Goal: Task Accomplishment & Management: Use online tool/utility

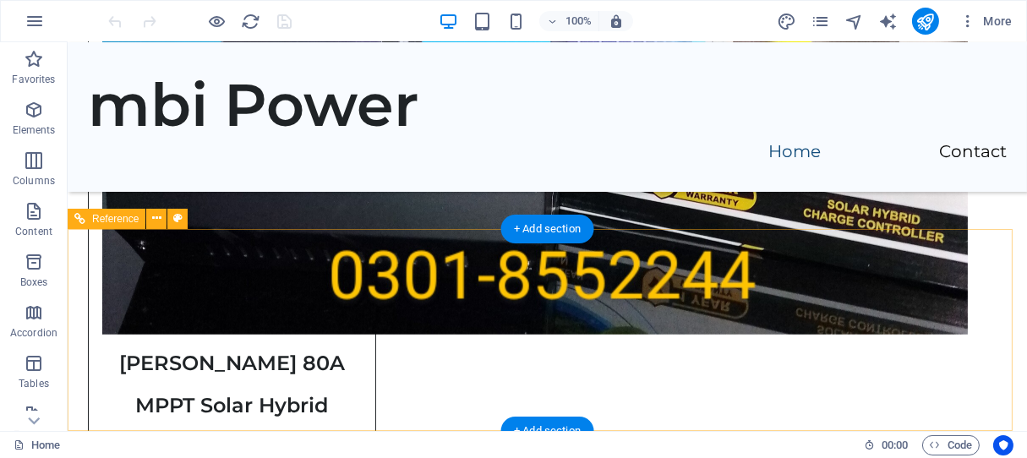
scroll to position [3032, 0]
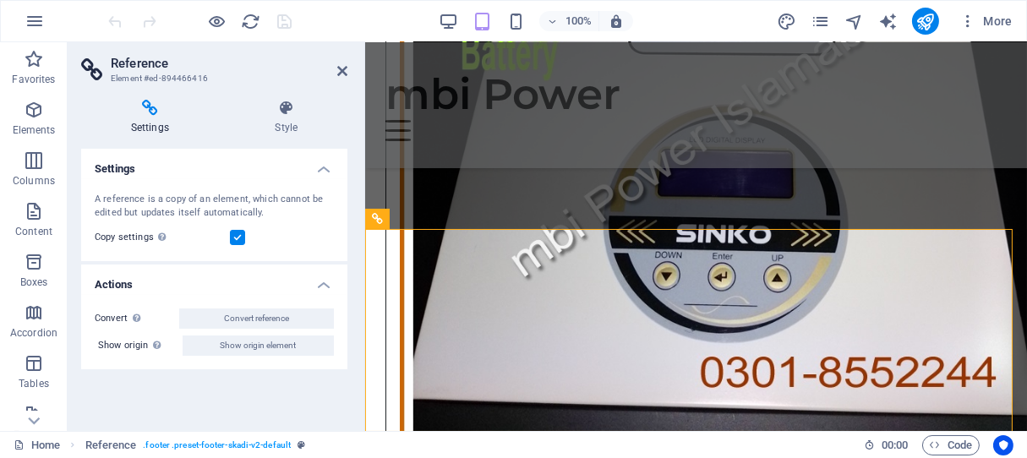
scroll to position [2300, 0]
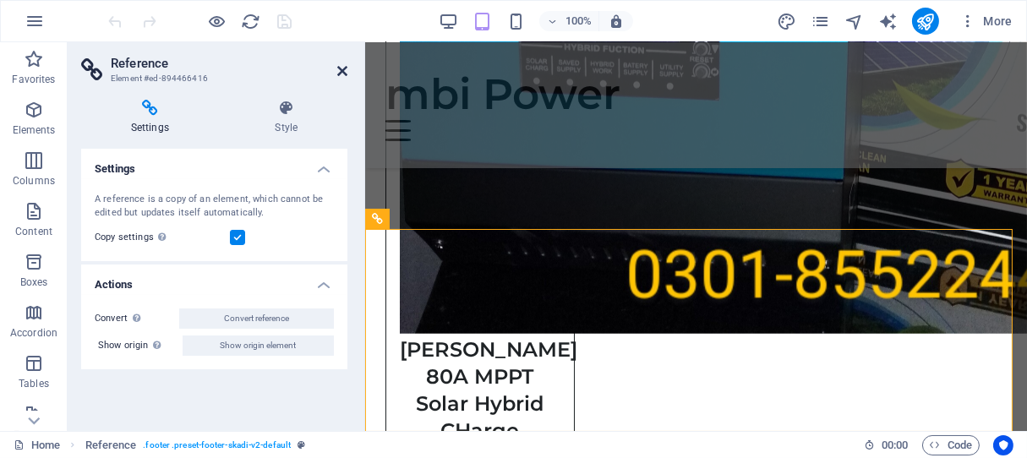
click at [342, 72] on icon at bounding box center [342, 71] width 10 height 14
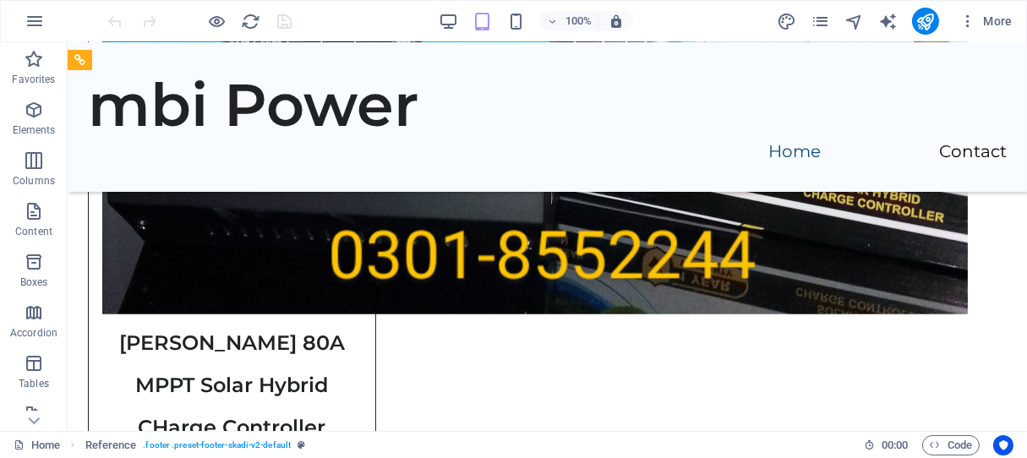
scroll to position [3032, 0]
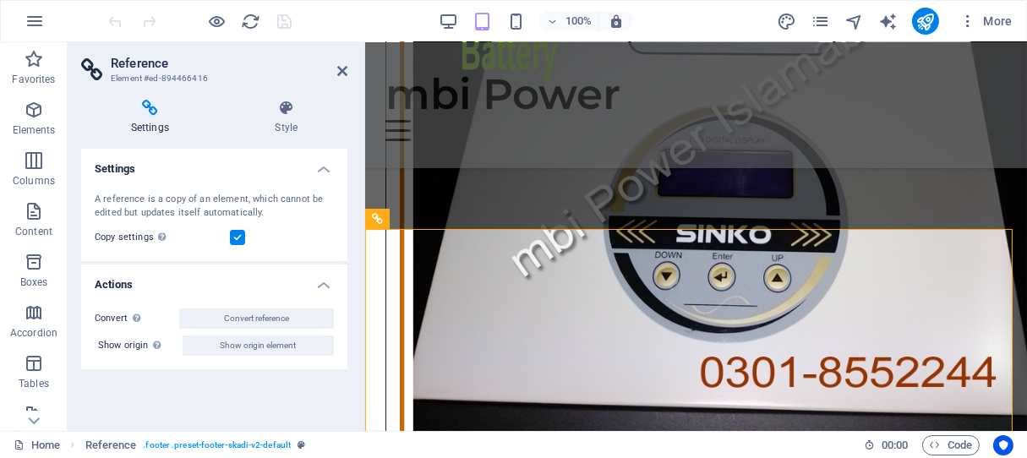
scroll to position [2300, 0]
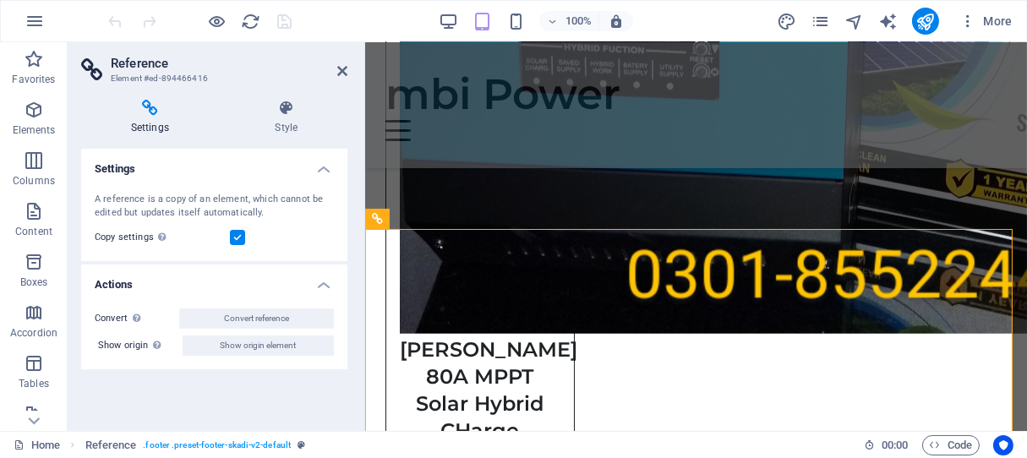
click at [165, 118] on h4 "Settings" at bounding box center [153, 118] width 145 height 36
click at [277, 111] on icon at bounding box center [287, 108] width 122 height 17
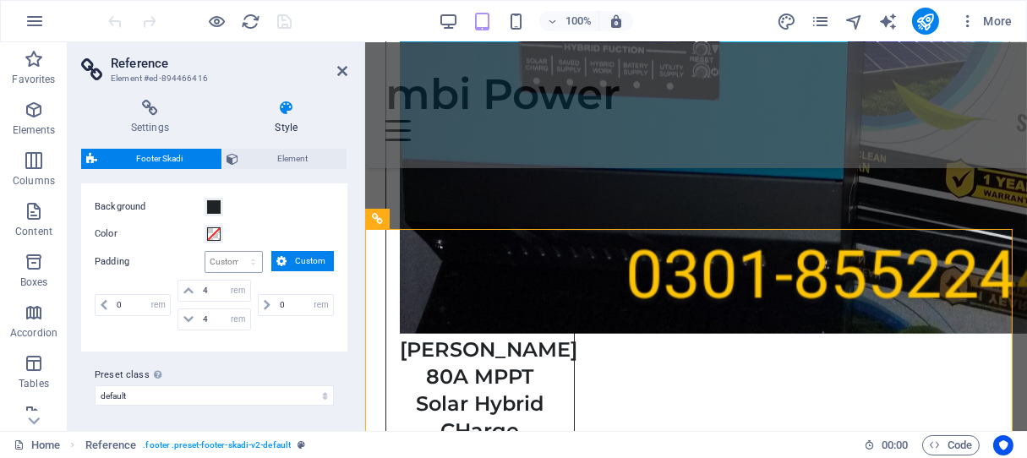
scroll to position [0, 0]
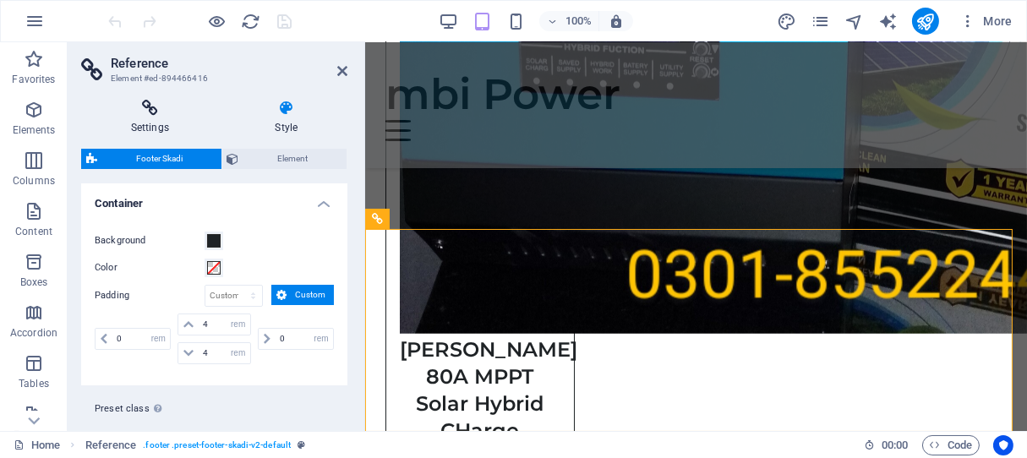
click at [153, 101] on icon at bounding box center [150, 108] width 138 height 17
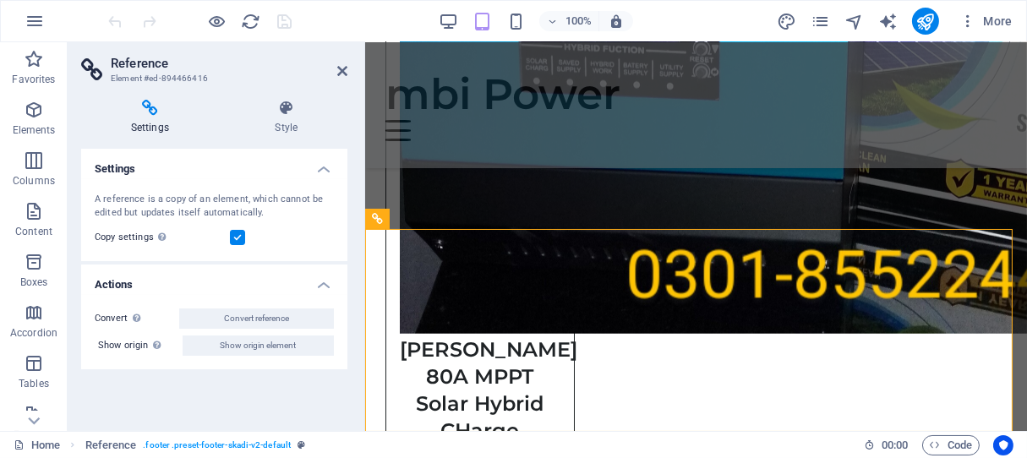
click at [239, 237] on label at bounding box center [237, 237] width 15 height 15
click at [0, 0] on input "Copy settings Use the same settings (flex, animation, position, style) as for t…" at bounding box center [0, 0] width 0 height 0
click at [218, 286] on h4 "Actions" at bounding box center [214, 280] width 266 height 30
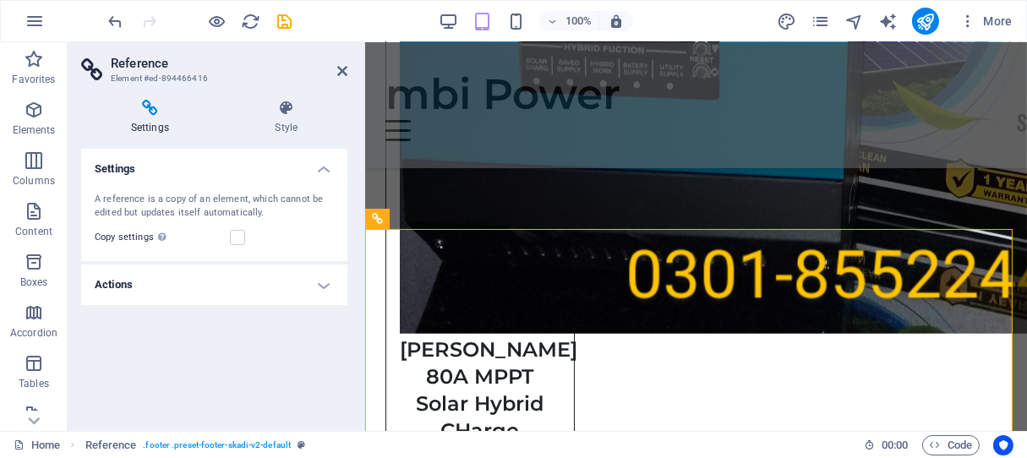
click at [216, 285] on h4 "Actions" at bounding box center [214, 285] width 266 height 41
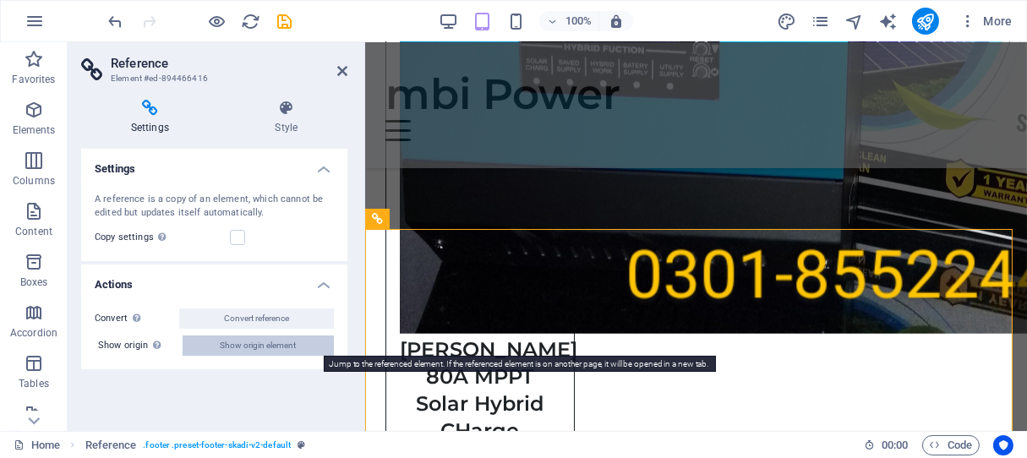
click at [298, 343] on button "Show origin element" at bounding box center [258, 346] width 151 height 20
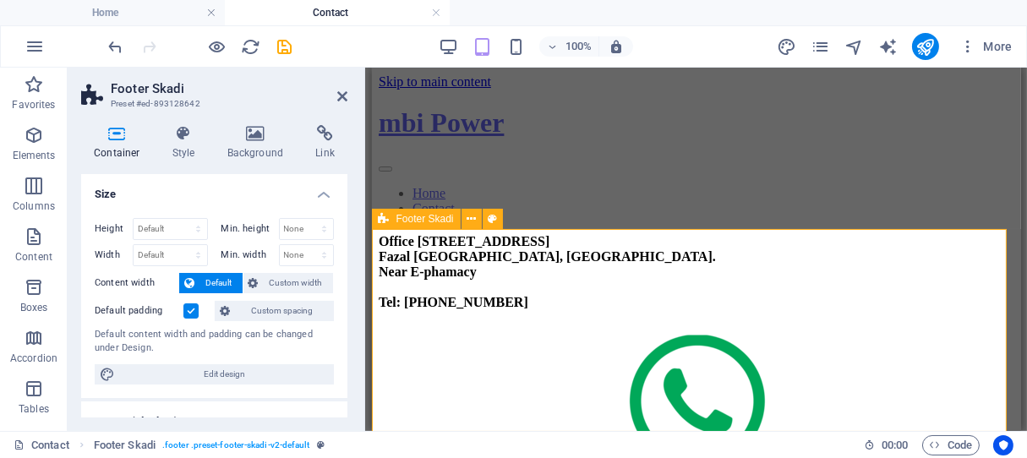
scroll to position [377, 0]
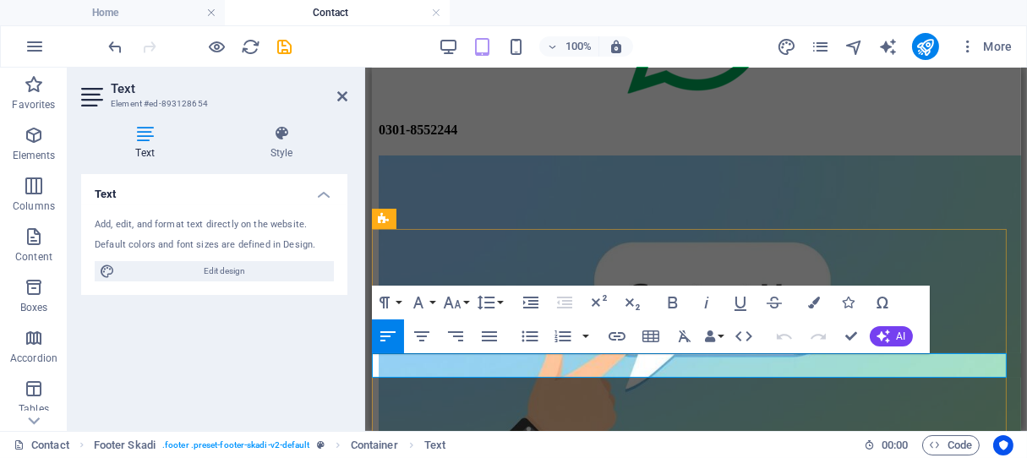
click at [343, 96] on icon at bounding box center [342, 97] width 10 height 14
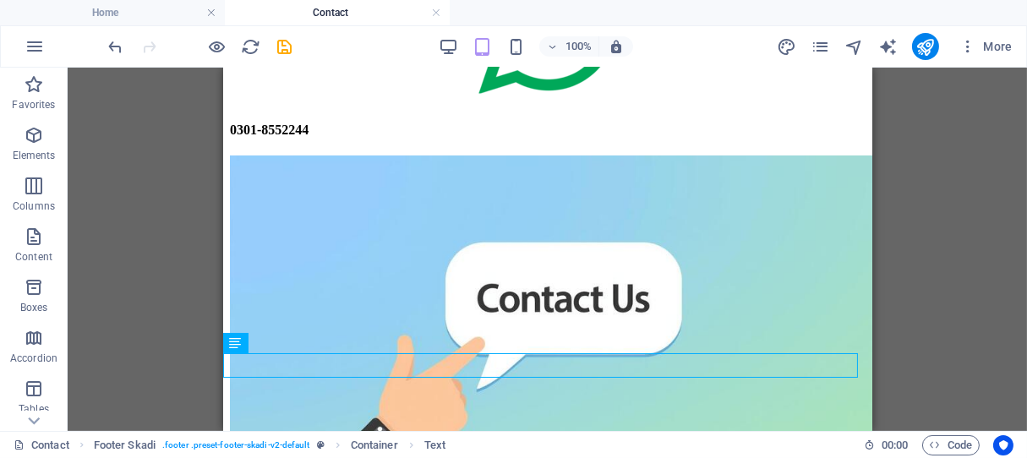
click at [128, 231] on div "H4 2 columns Container Container Footer Skadi Container Image Spacer Text Conta…" at bounding box center [548, 250] width 960 height 364
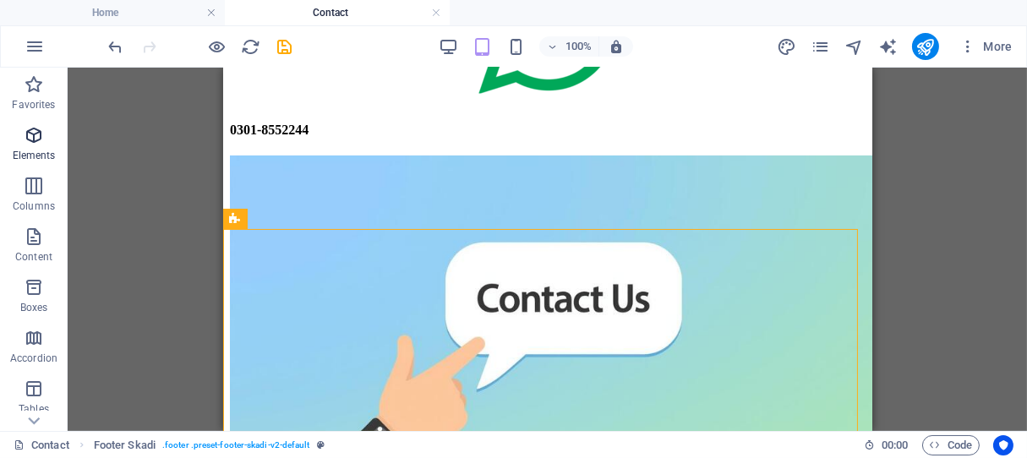
click at [37, 140] on icon "button" at bounding box center [34, 135] width 20 height 20
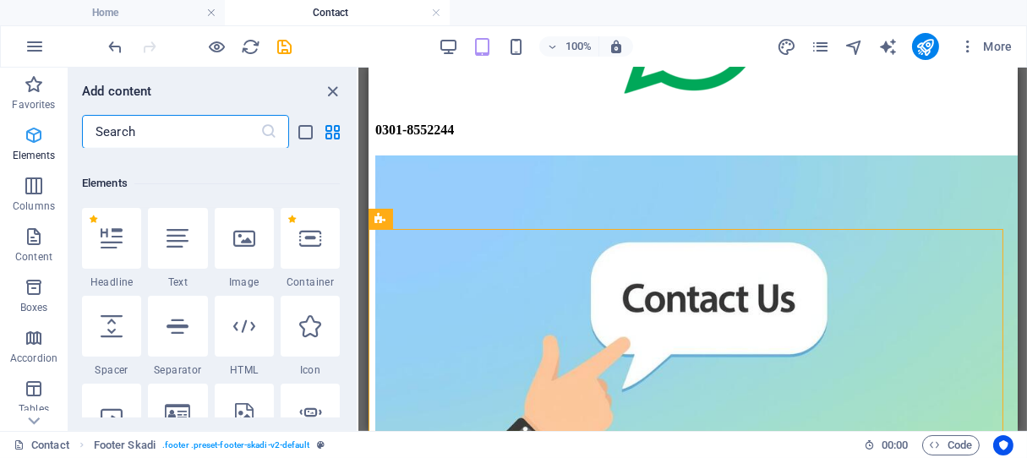
scroll to position [180, 0]
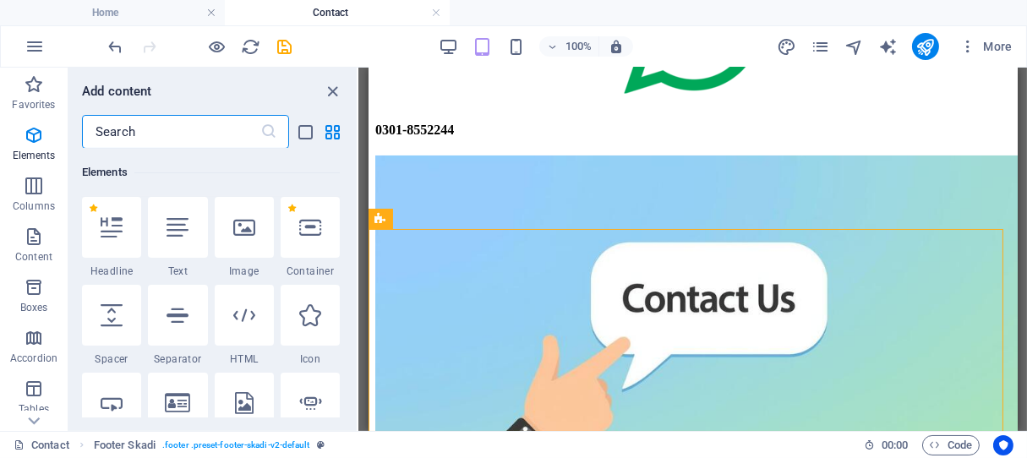
click at [210, 129] on input "text" at bounding box center [171, 132] width 178 height 34
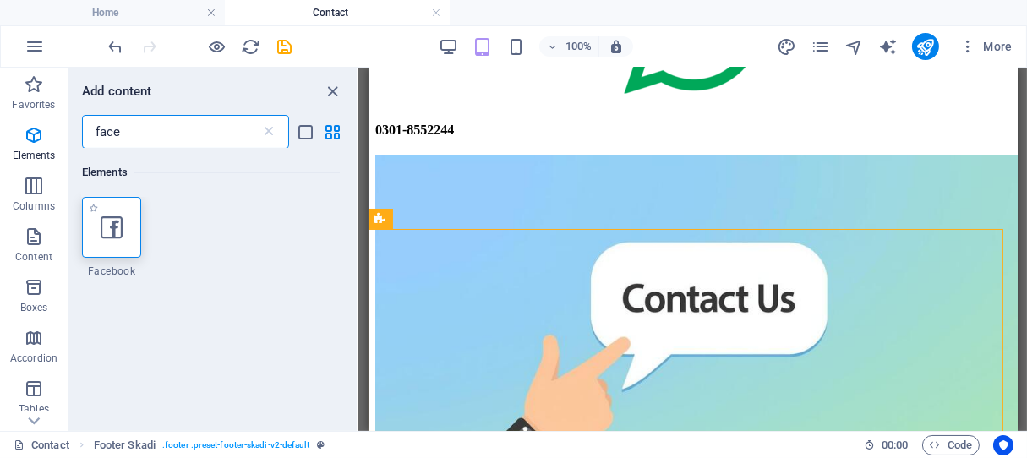
type input "face"
click at [116, 242] on div at bounding box center [111, 227] width 59 height 61
click at [359, 206] on div "H4 2 columns Container Container Footer Skadi Container Image Spacer Text Conta…" at bounding box center [693, 250] width 669 height 364
click at [359, 223] on div "H4 2 columns Container Container Footer Skadi Container Image Spacer Text Conta…" at bounding box center [693, 250] width 669 height 364
click at [359, 270] on div "H4 2 columns Container Container Footer Skadi Container Image Spacer Text Conta…" at bounding box center [693, 250] width 669 height 364
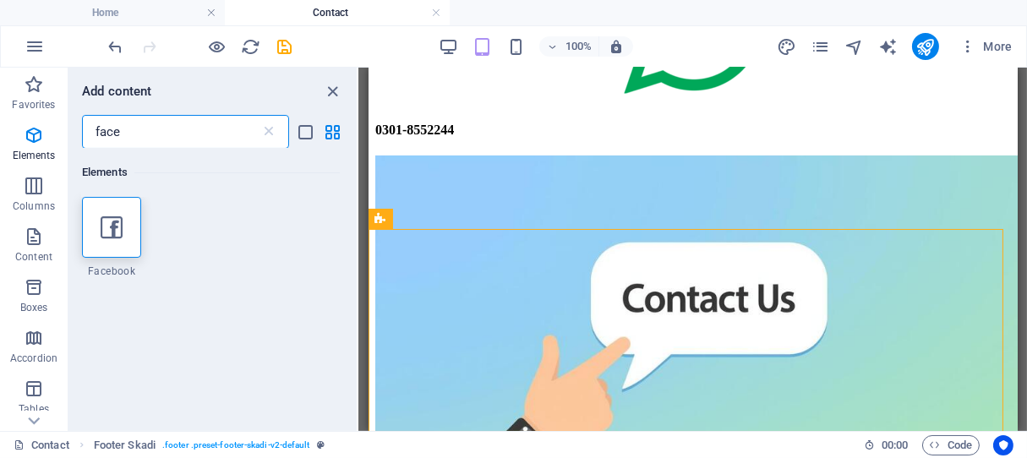
click at [359, 225] on div "H4 2 columns Container Container Footer Skadi Container Image Spacer Text Conta…" at bounding box center [693, 250] width 669 height 364
select select "%"
select select "px"
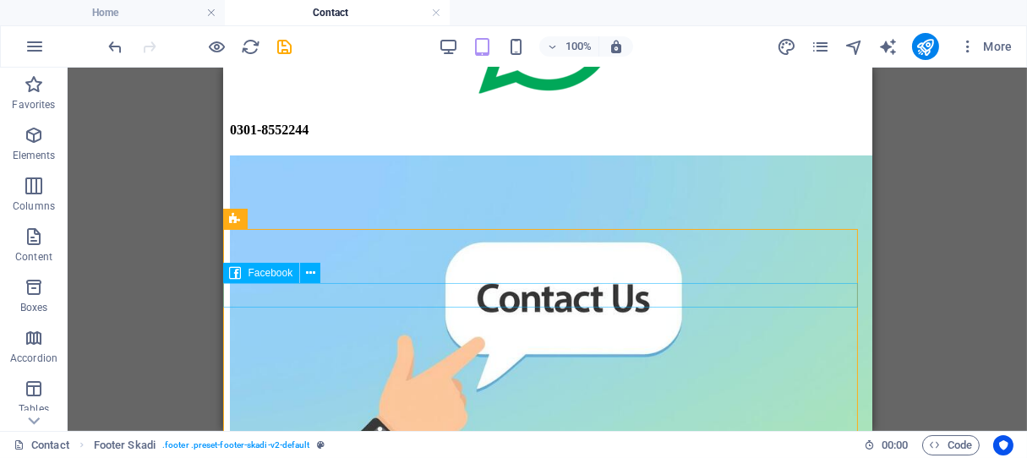
click at [268, 277] on span "Facebook" at bounding box center [271, 273] width 45 height 10
select select "%"
select select "px"
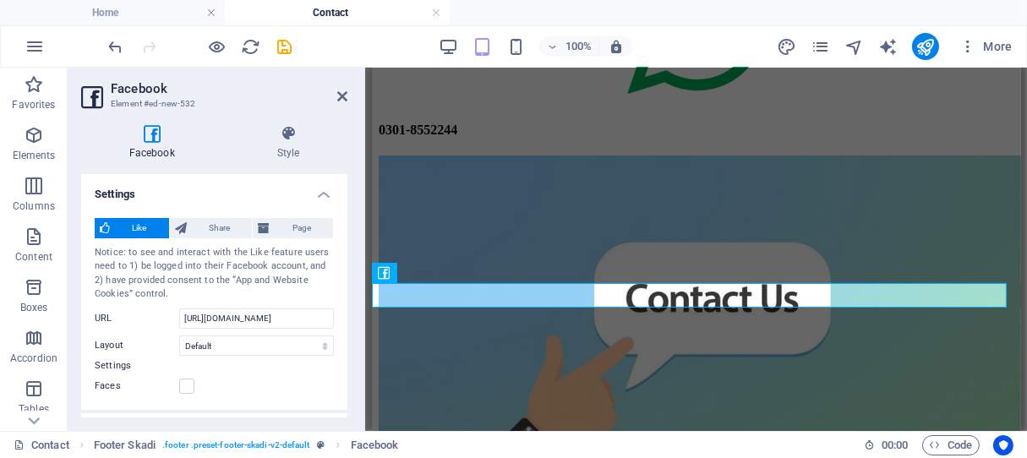
click at [159, 142] on h4 "Facebook" at bounding box center [155, 143] width 148 height 36
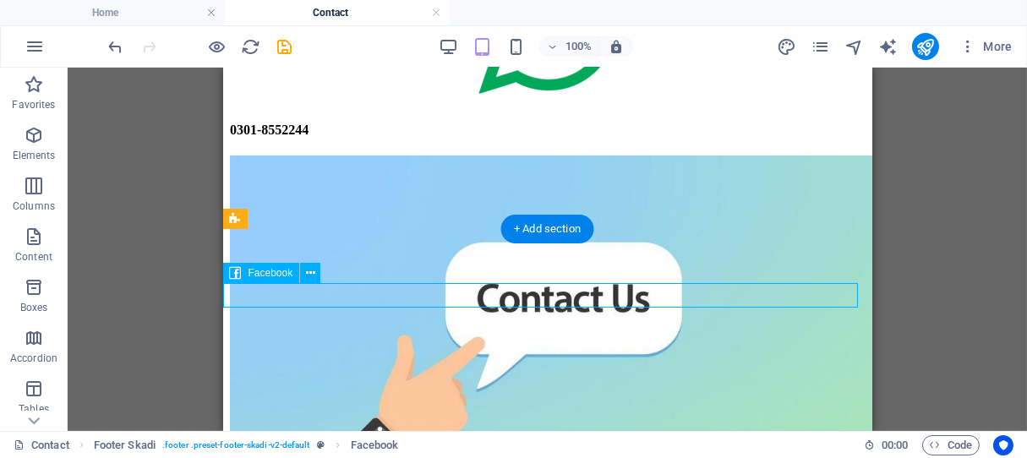
select select "%"
select select "px"
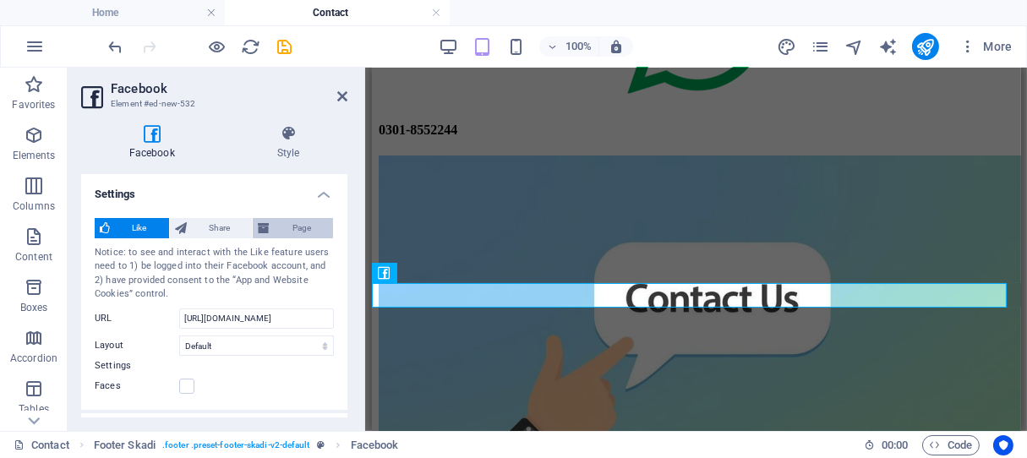
click at [302, 229] on span "Page" at bounding box center [301, 228] width 53 height 20
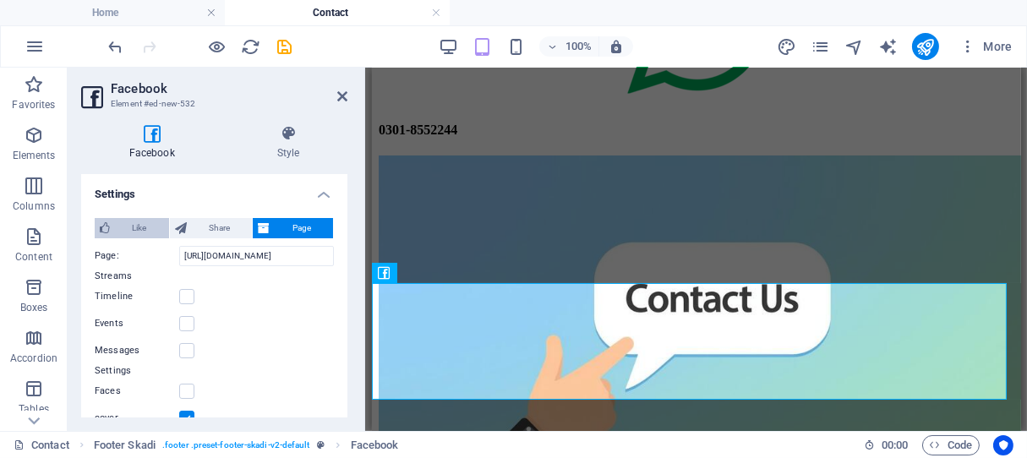
click at [116, 227] on span "Like" at bounding box center [139, 228] width 49 height 20
type input "20"
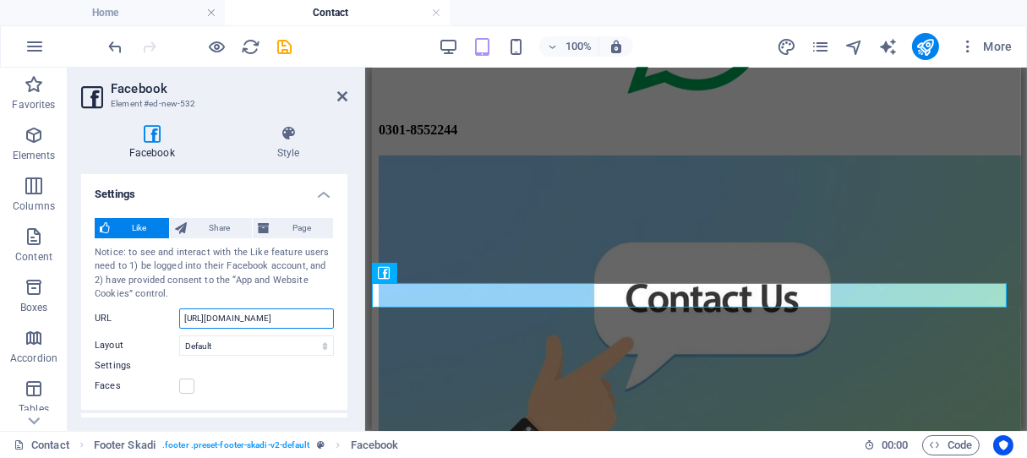
click at [238, 316] on input "[URL][DOMAIN_NAME]" at bounding box center [256, 319] width 155 height 20
click at [313, 321] on input "[URL][DOMAIN_NAME]" at bounding box center [256, 319] width 155 height 20
type input "[URL][DOMAIN_NAME]"
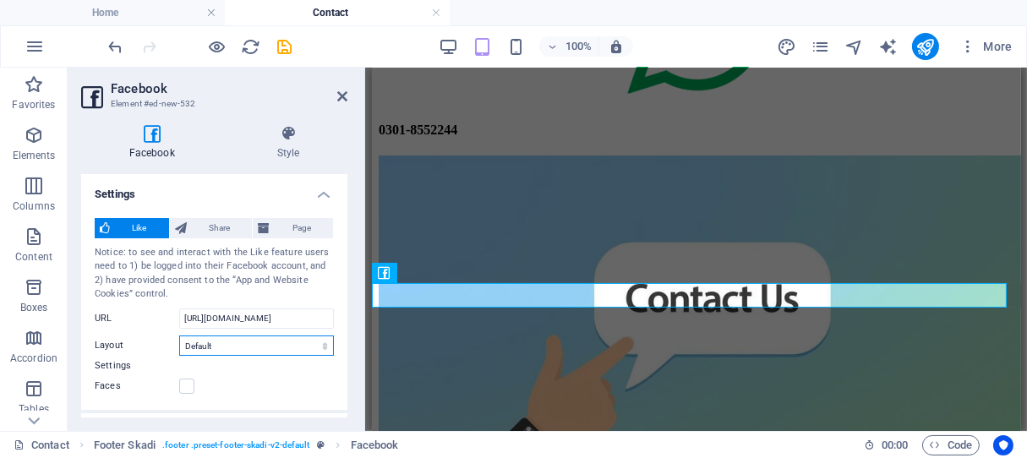
click at [271, 347] on select "Default Button Box counter Button counter" at bounding box center [256, 346] width 155 height 20
click at [213, 229] on span "Share" at bounding box center [220, 228] width 56 height 20
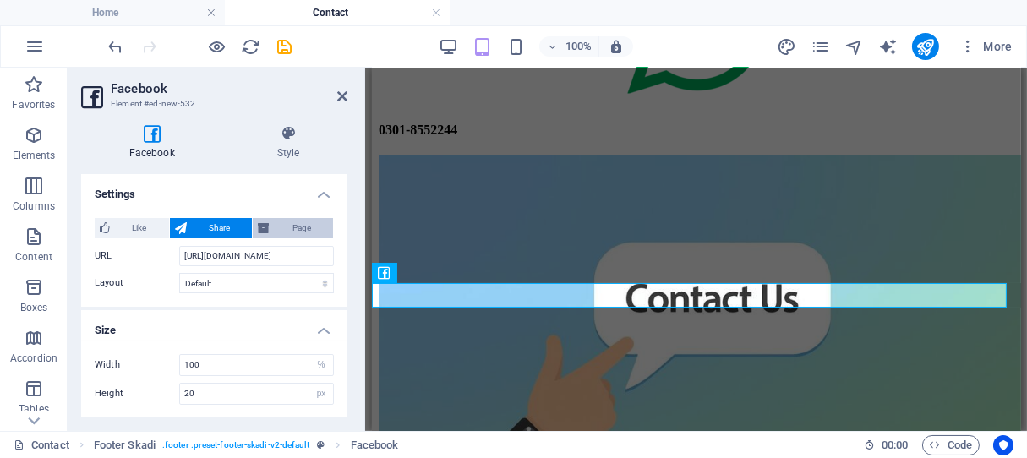
click at [299, 224] on span "Page" at bounding box center [301, 228] width 53 height 20
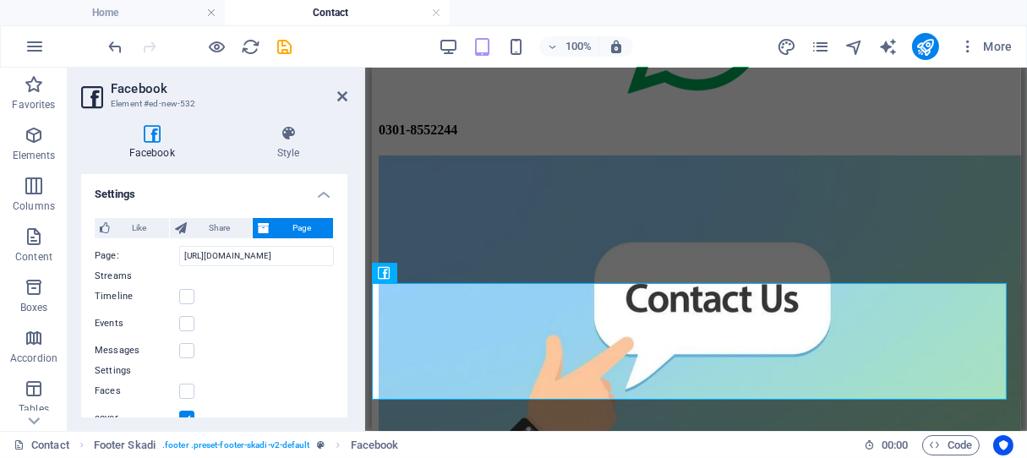
scroll to position [162, 0]
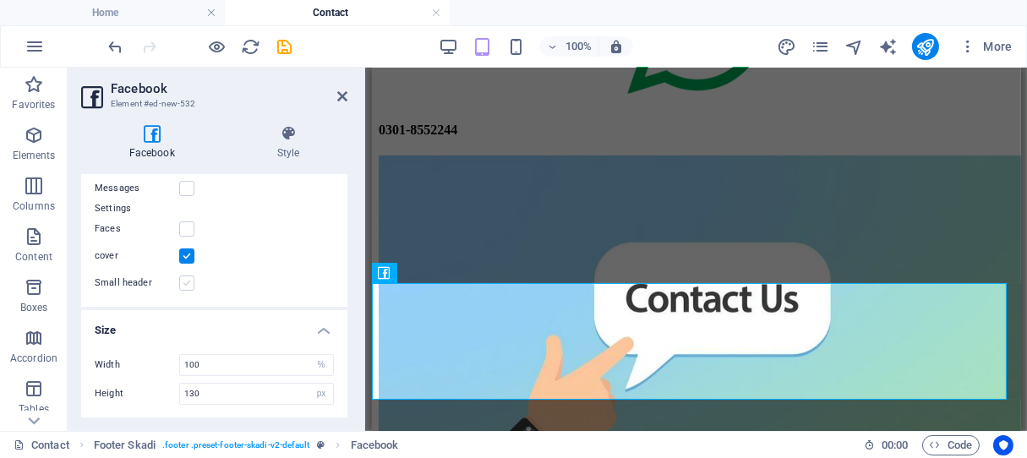
click at [185, 284] on label at bounding box center [186, 283] width 15 height 15
click at [0, 0] on input "Small header" at bounding box center [0, 0] width 0 height 0
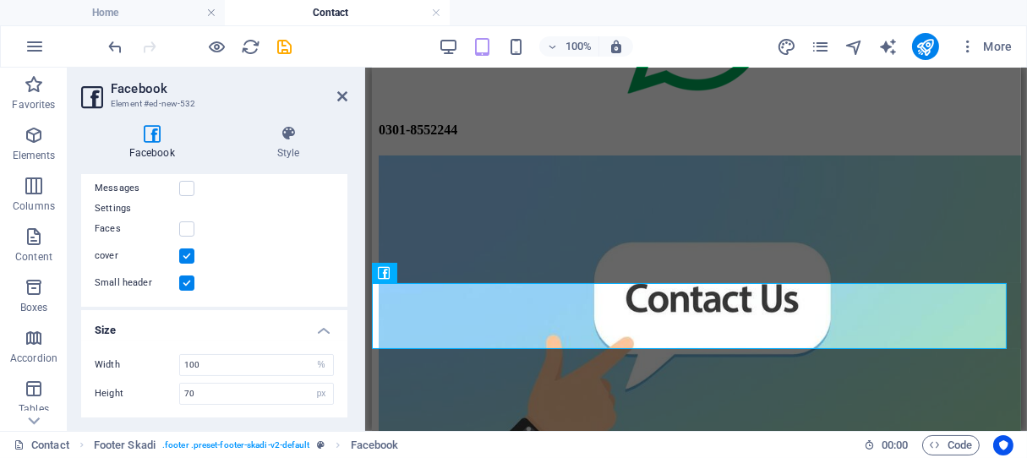
click at [185, 284] on label at bounding box center [186, 283] width 15 height 15
click at [0, 0] on input "Small header" at bounding box center [0, 0] width 0 height 0
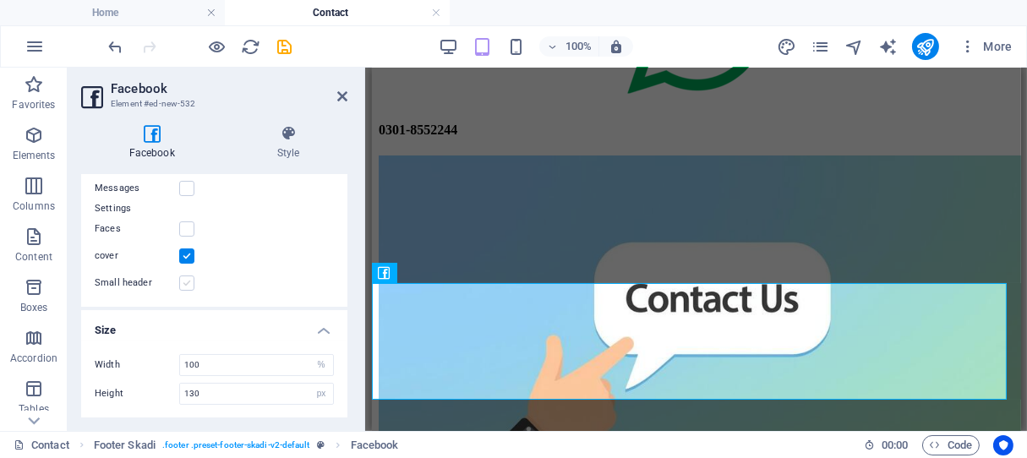
click at [185, 284] on label at bounding box center [186, 283] width 15 height 15
click at [0, 0] on input "Small header" at bounding box center [0, 0] width 0 height 0
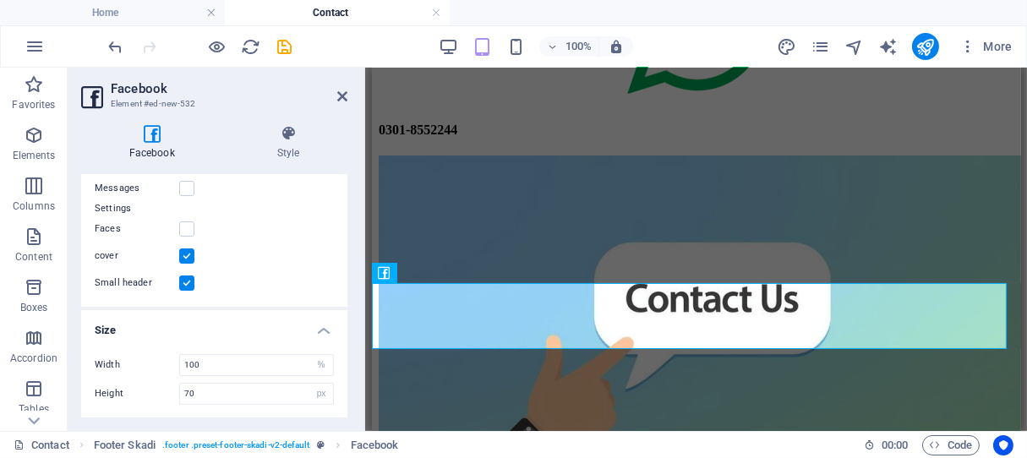
scroll to position [0, 0]
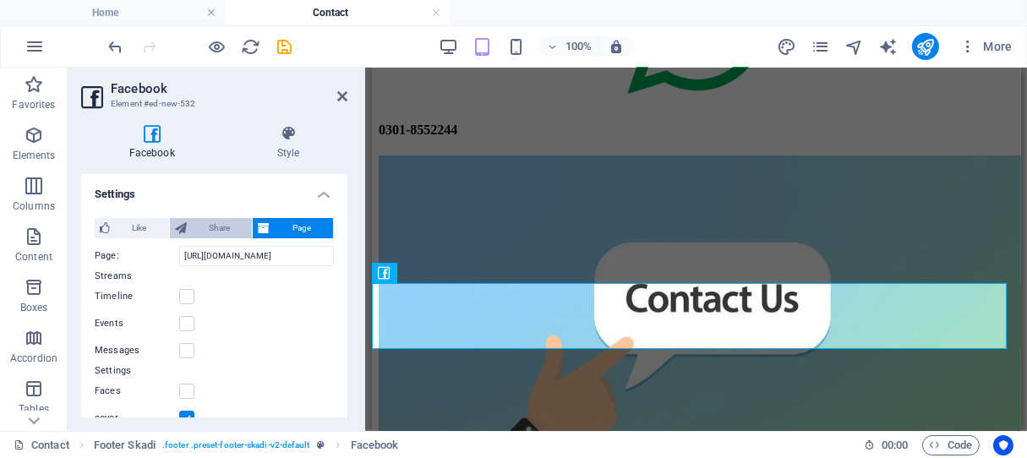
click at [229, 227] on span "Share" at bounding box center [220, 228] width 56 height 20
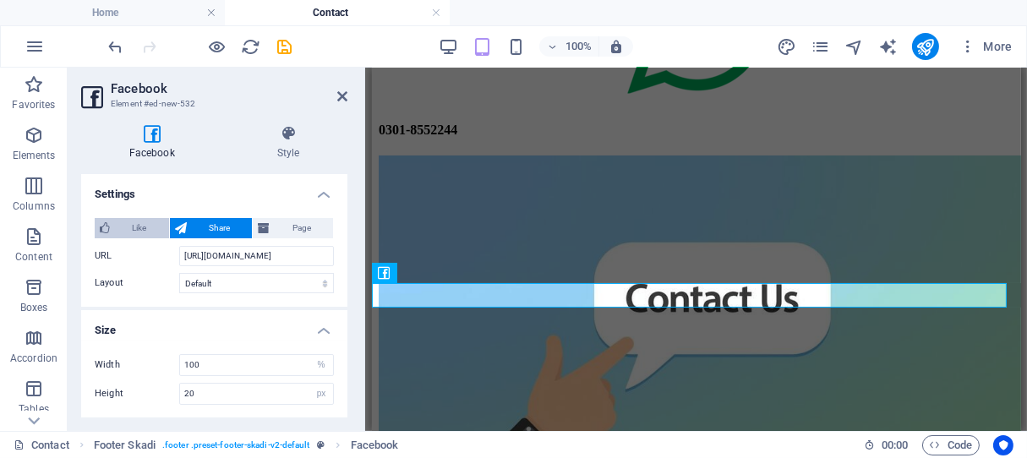
click at [129, 220] on span "Like" at bounding box center [139, 228] width 49 height 20
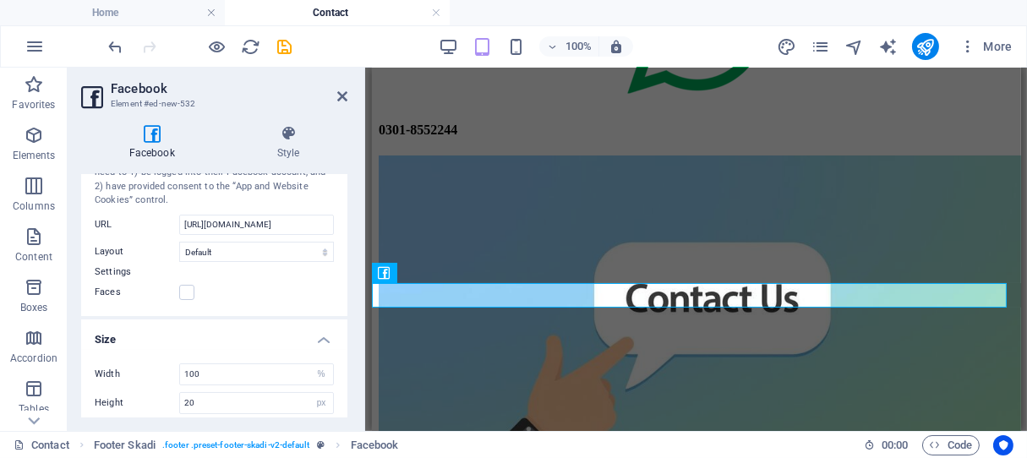
scroll to position [102, 0]
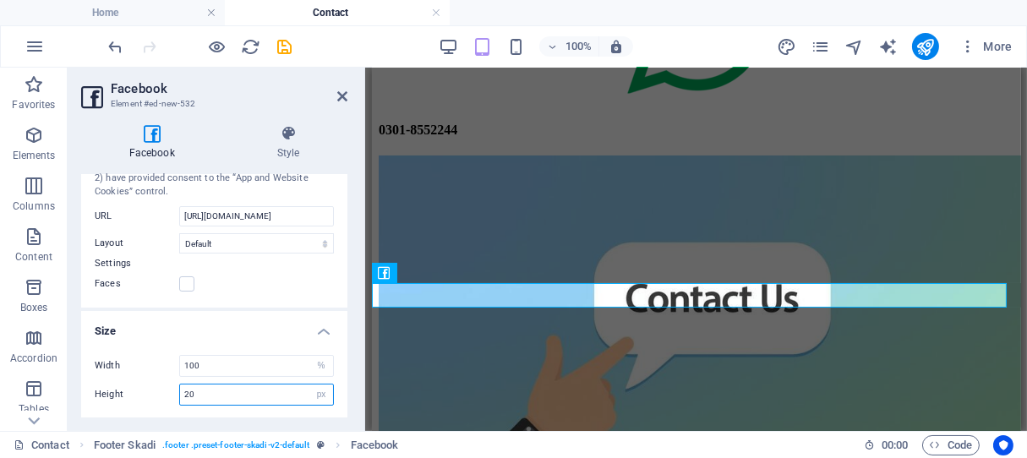
click at [221, 393] on input "20" at bounding box center [256, 395] width 153 height 20
click at [233, 393] on input "20" at bounding box center [256, 395] width 153 height 20
click at [233, 392] on input "20" at bounding box center [256, 395] width 153 height 20
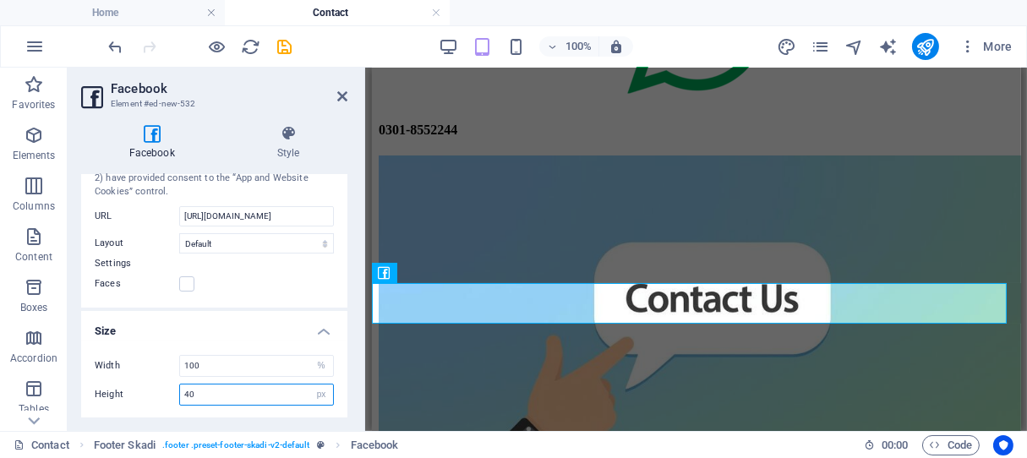
click at [232, 392] on input "40" at bounding box center [256, 395] width 153 height 20
click at [232, 391] on input "40" at bounding box center [256, 395] width 153 height 20
type input "20"
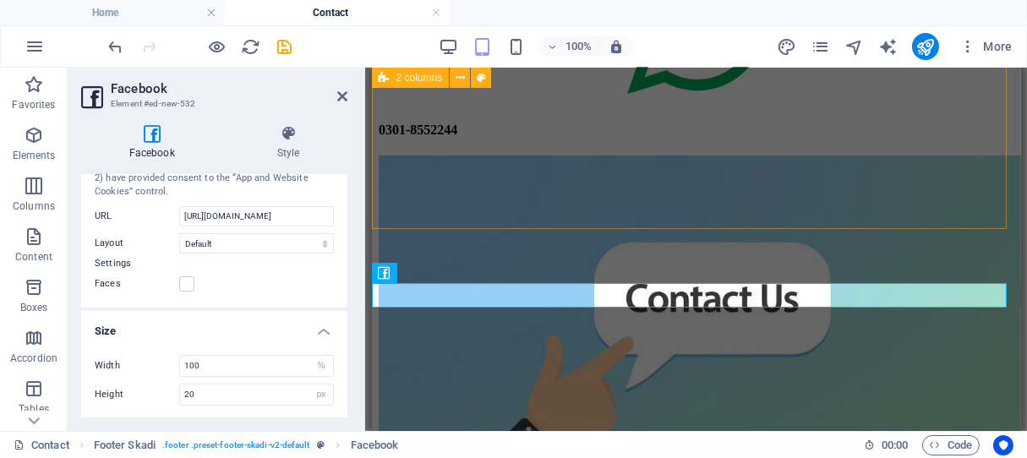
click at [710, 216] on div "Office [STREET_ADDRESS]. Near E-phamacy Tel: 0301-8552244 [PHONE_NUMBER]" at bounding box center [696, 190] width 636 height 666
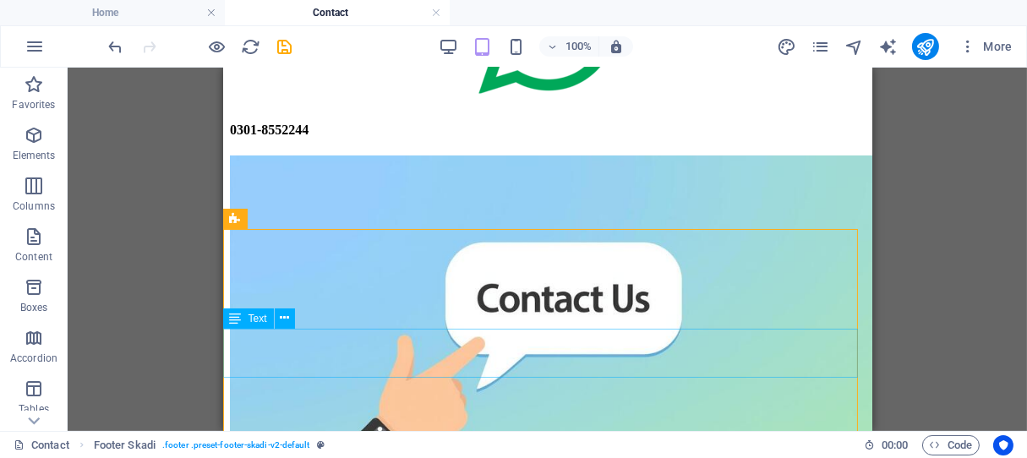
scroll to position [402, 0]
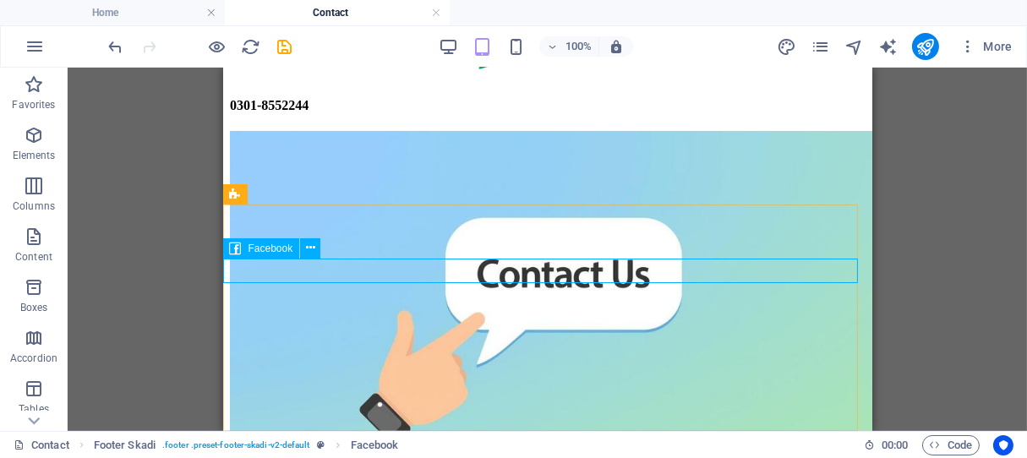
click at [261, 250] on span "Facebook" at bounding box center [271, 249] width 45 height 10
select select "%"
select select "px"
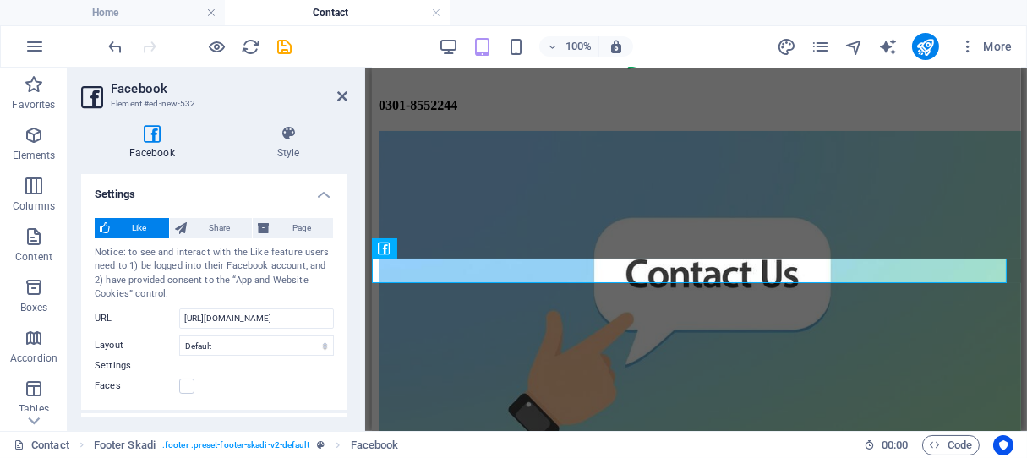
click at [150, 132] on icon at bounding box center [151, 133] width 141 height 17
click at [283, 134] on icon at bounding box center [288, 133] width 118 height 17
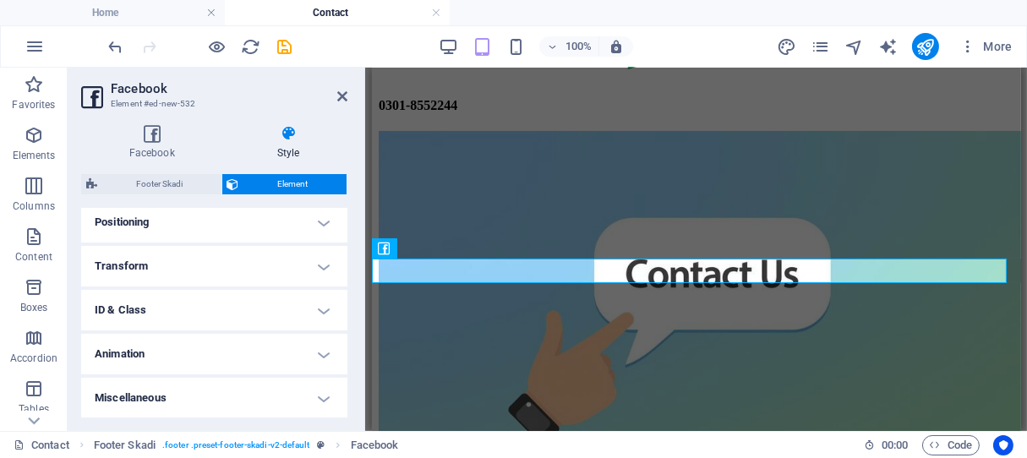
scroll to position [0, 0]
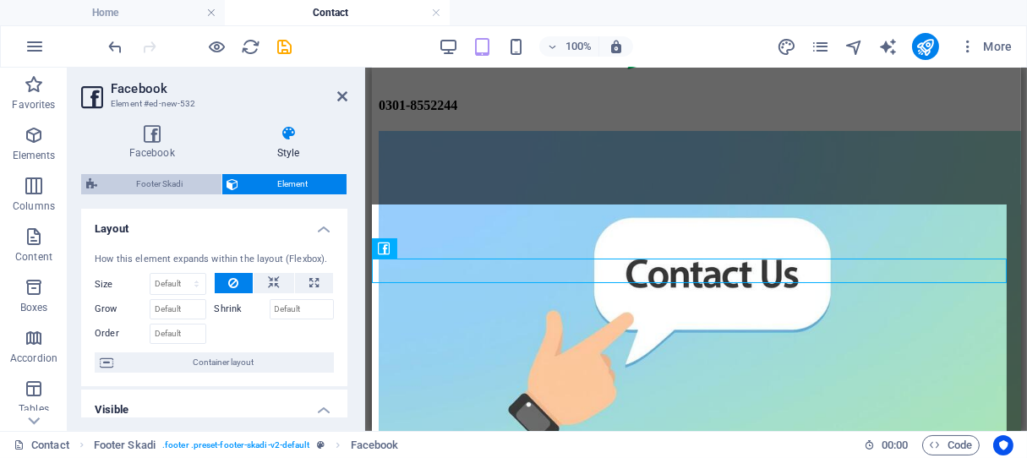
click at [149, 182] on span "Footer Skadi" at bounding box center [159, 184] width 114 height 20
select select "rem"
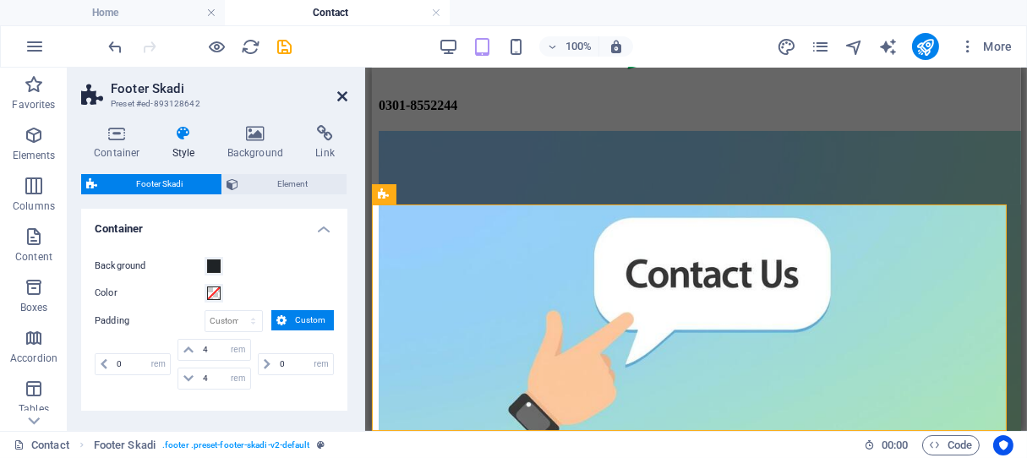
click at [337, 93] on icon at bounding box center [342, 97] width 10 height 14
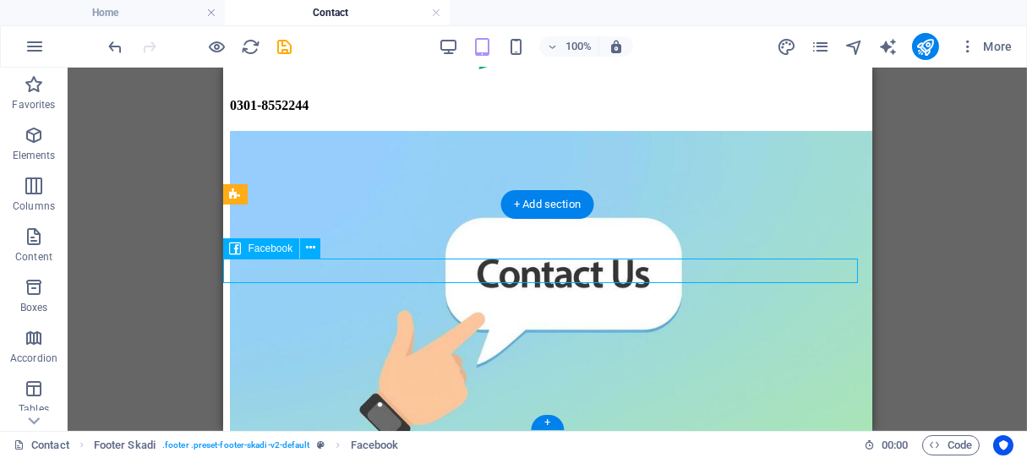
select select "%"
select select "px"
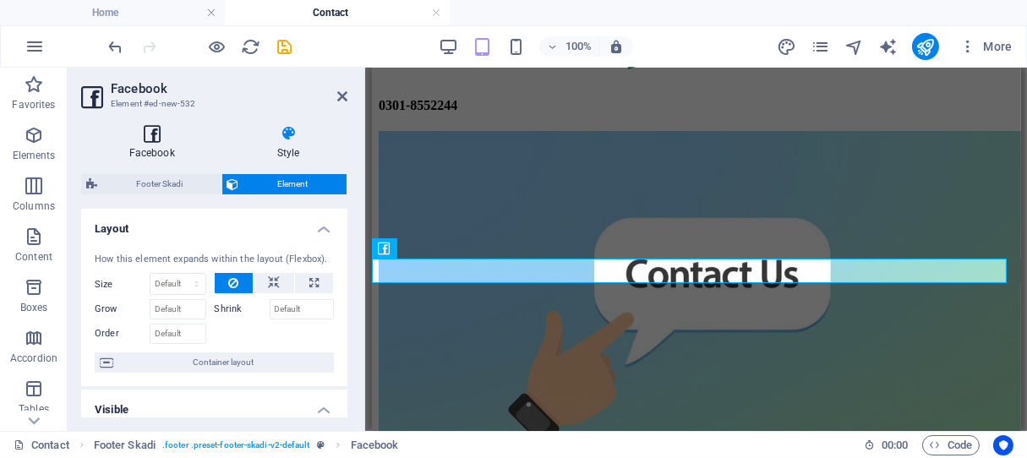
click at [155, 137] on icon at bounding box center [151, 133] width 141 height 17
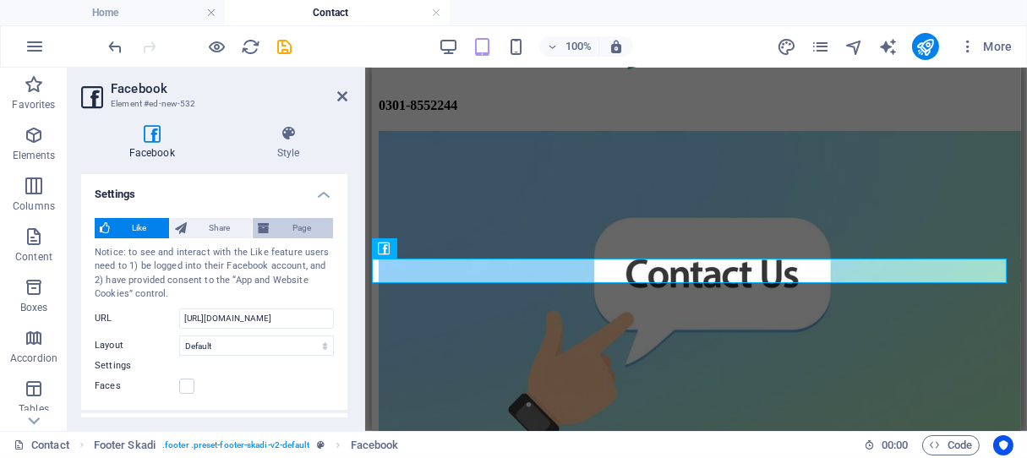
click at [284, 229] on span "Page" at bounding box center [301, 228] width 53 height 20
type input "70"
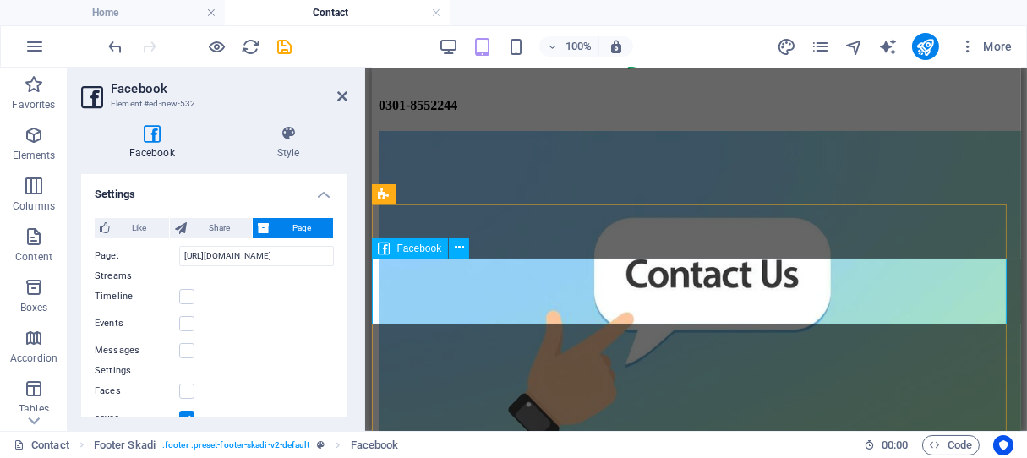
click at [340, 99] on icon at bounding box center [342, 97] width 10 height 14
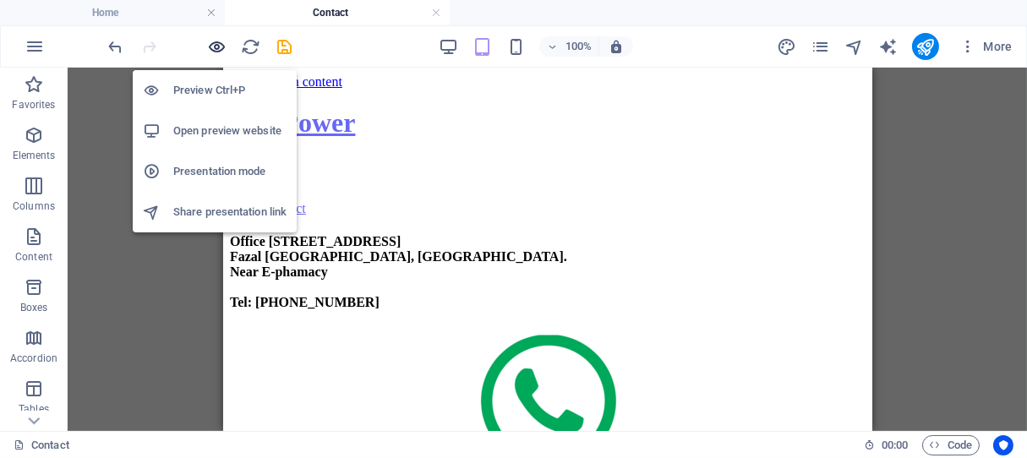
click at [220, 45] on icon "button" at bounding box center [217, 46] width 19 height 19
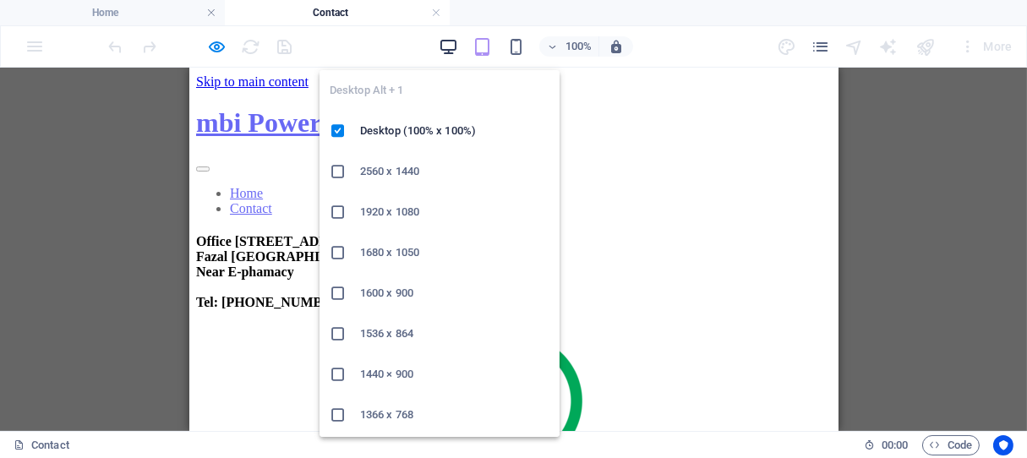
click at [447, 42] on icon "button" at bounding box center [448, 46] width 19 height 19
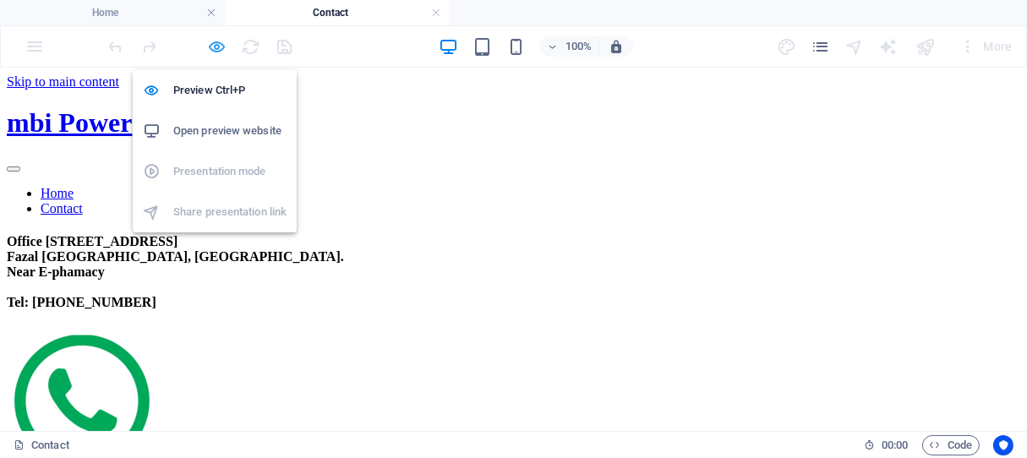
click at [214, 42] on icon "button" at bounding box center [217, 46] width 19 height 19
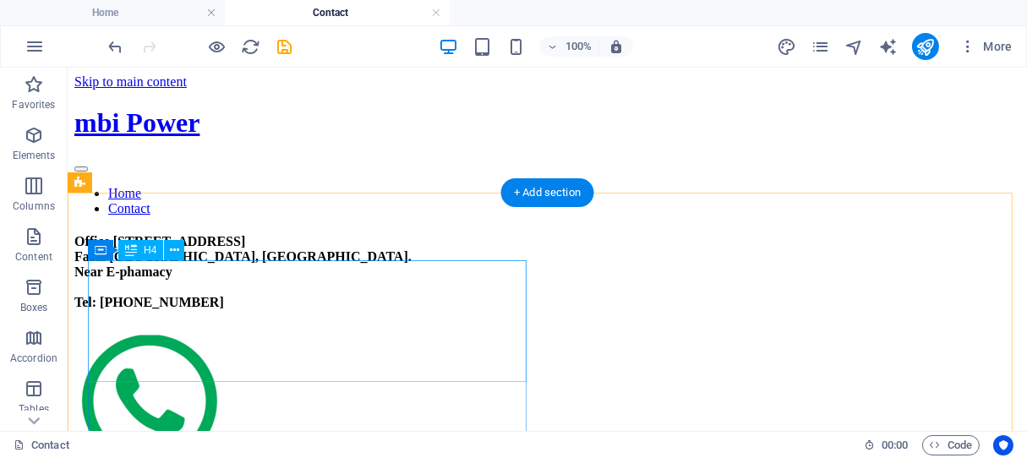
scroll to position [460, 0]
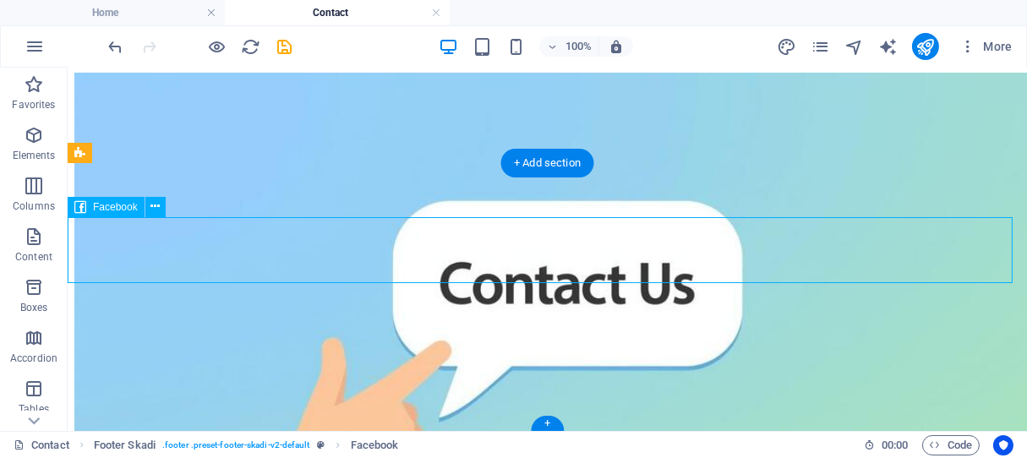
scroll to position [394, 0]
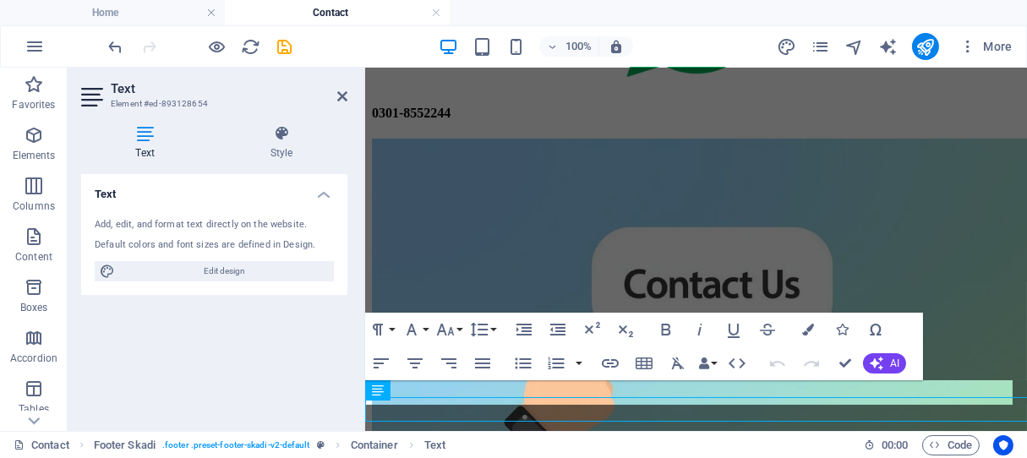
scroll to position [350, 0]
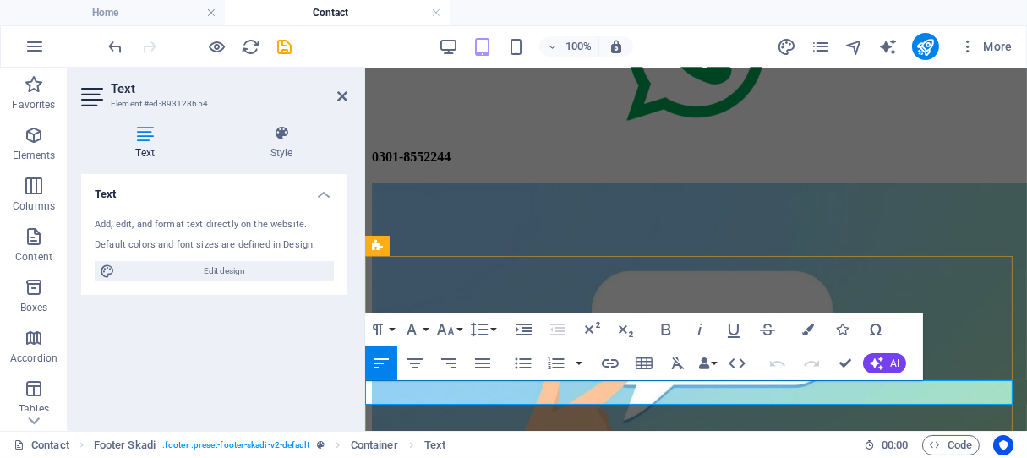
drag, startPoint x: 1009, startPoint y: 446, endPoint x: 649, endPoint y: 386, distance: 365.1
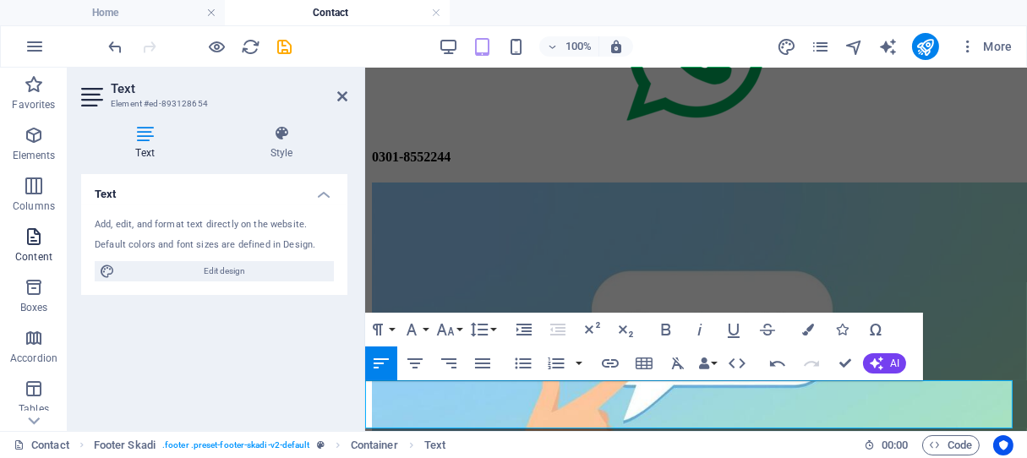
click at [36, 262] on p "Content" at bounding box center [33, 257] width 37 height 14
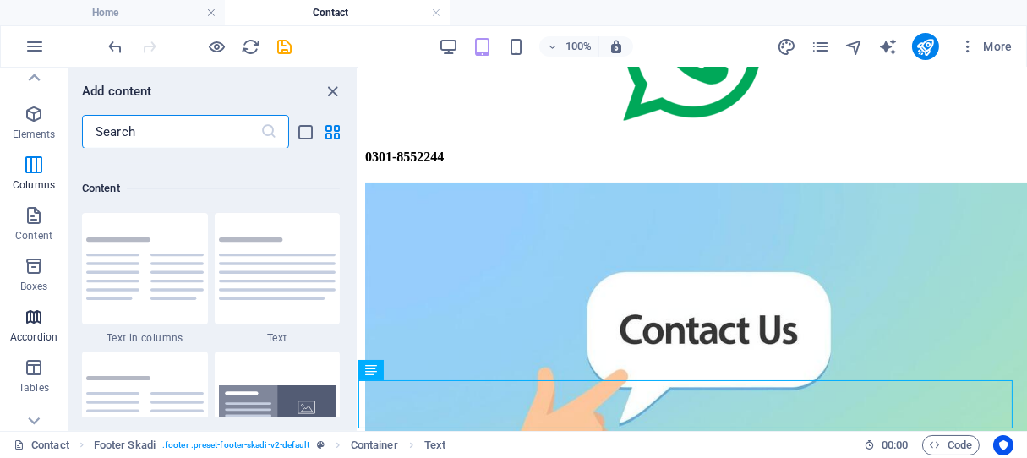
scroll to position [0, 0]
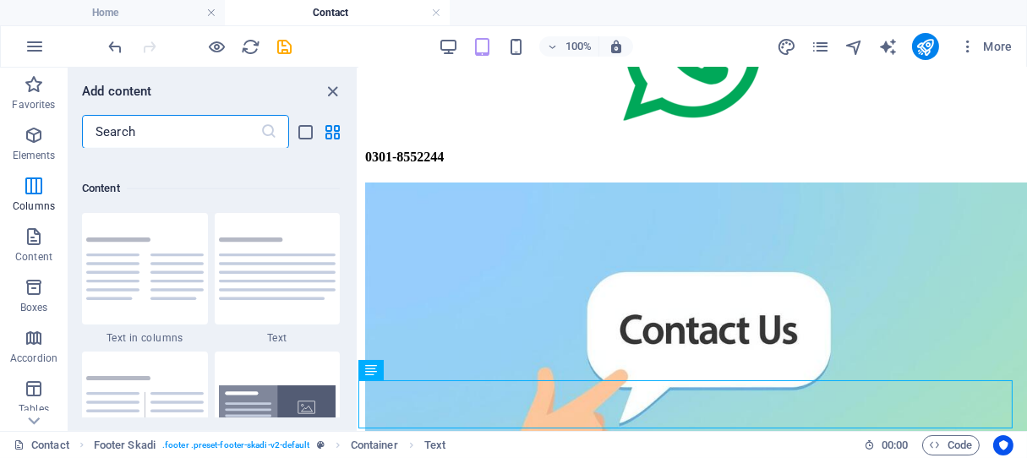
click at [145, 129] on input "text" at bounding box center [171, 132] width 178 height 34
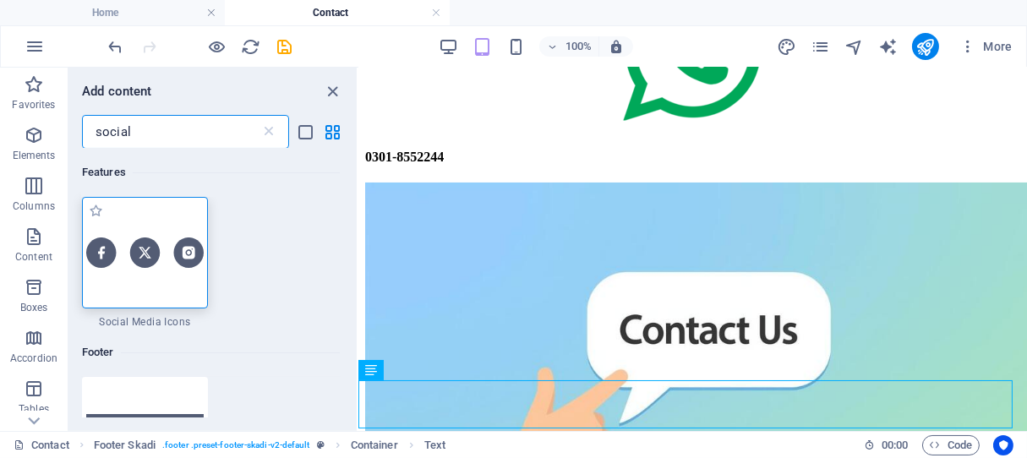
type input "social"
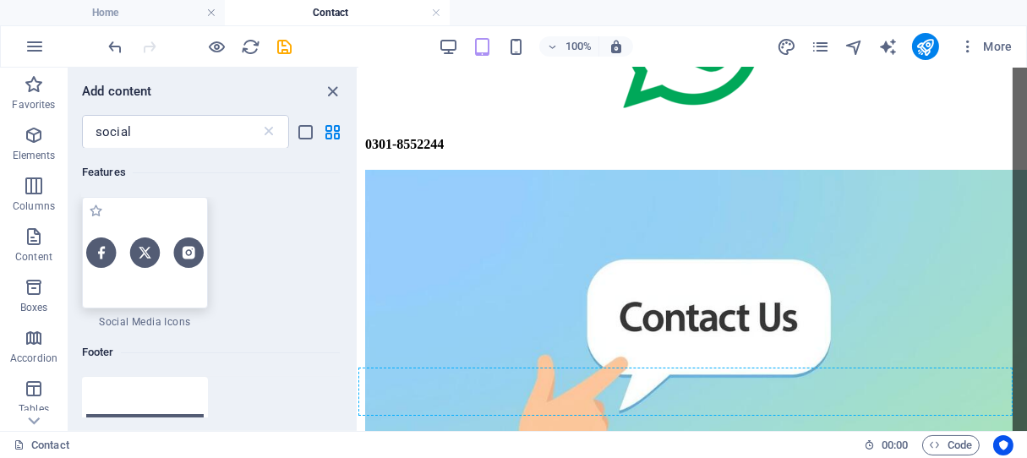
scroll to position [402, 0]
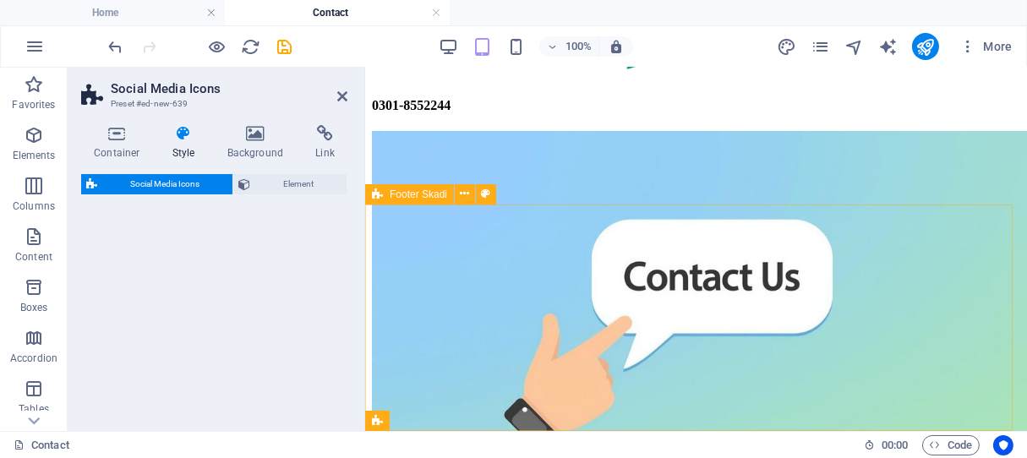
select select "rem"
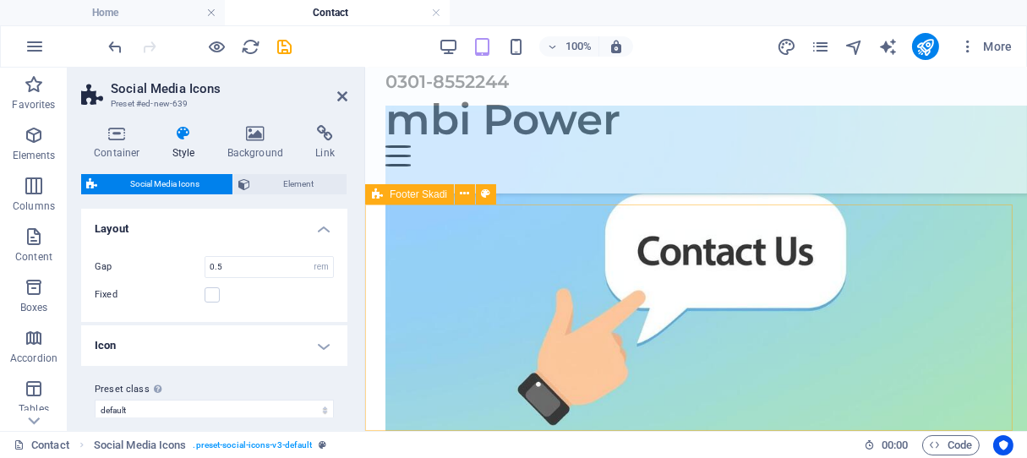
scroll to position [450, 0]
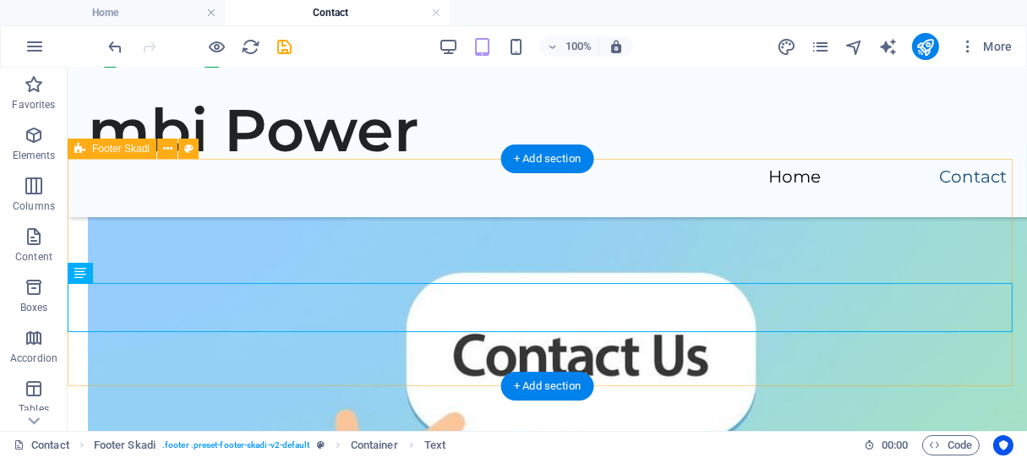
scroll to position [464, 0]
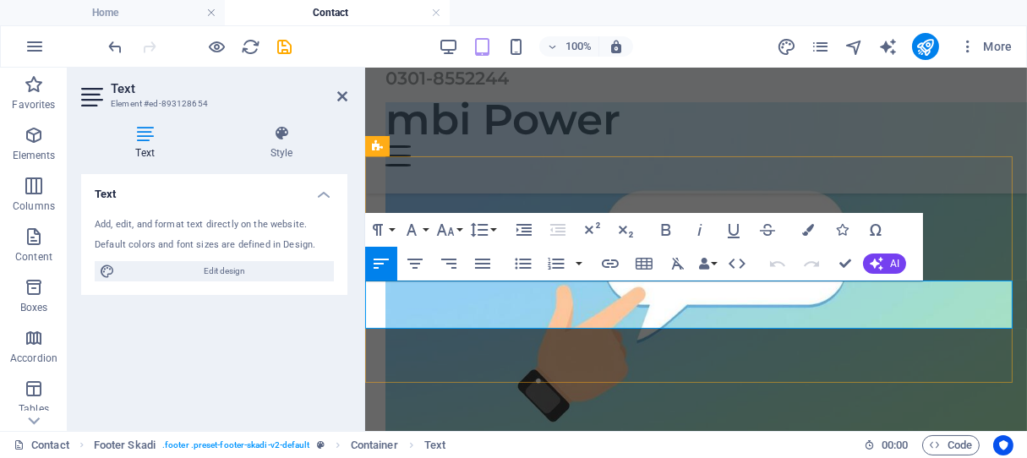
scroll to position [425, 0]
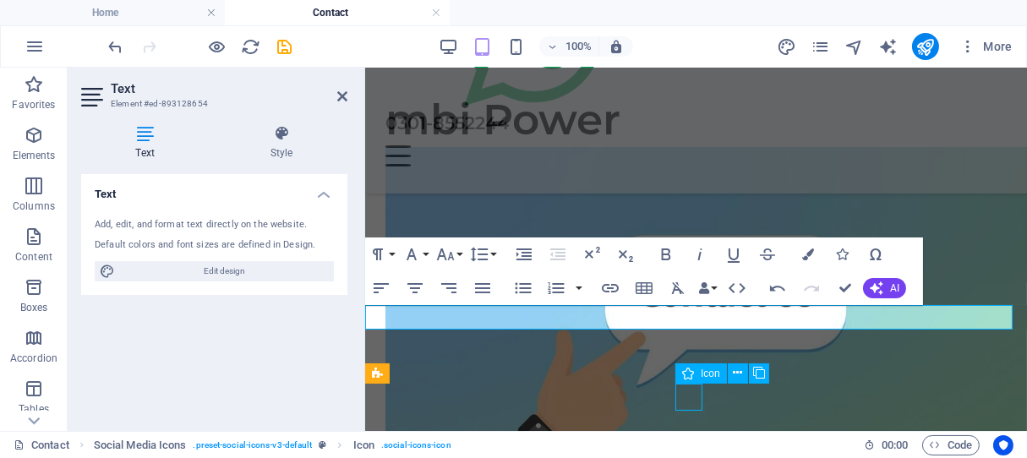
scroll to position [442, 0]
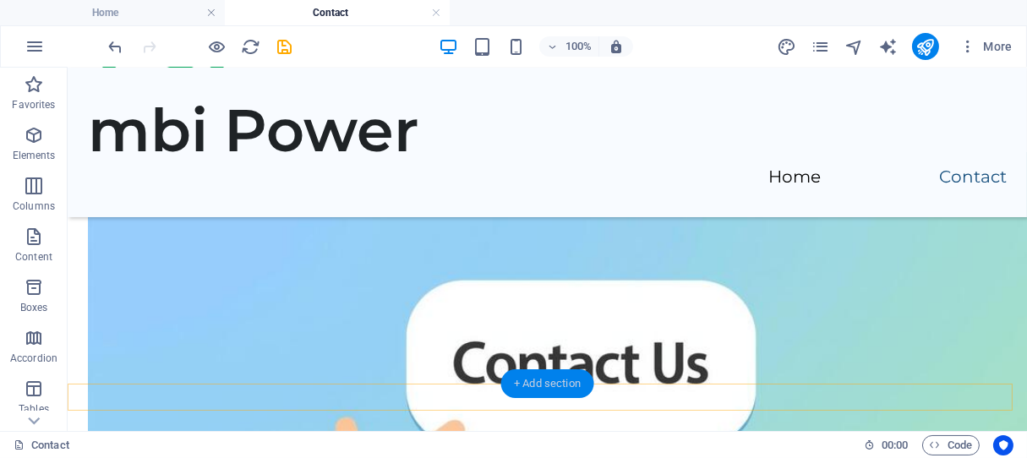
click at [556, 394] on div "+ Add section" at bounding box center [548, 384] width 94 height 29
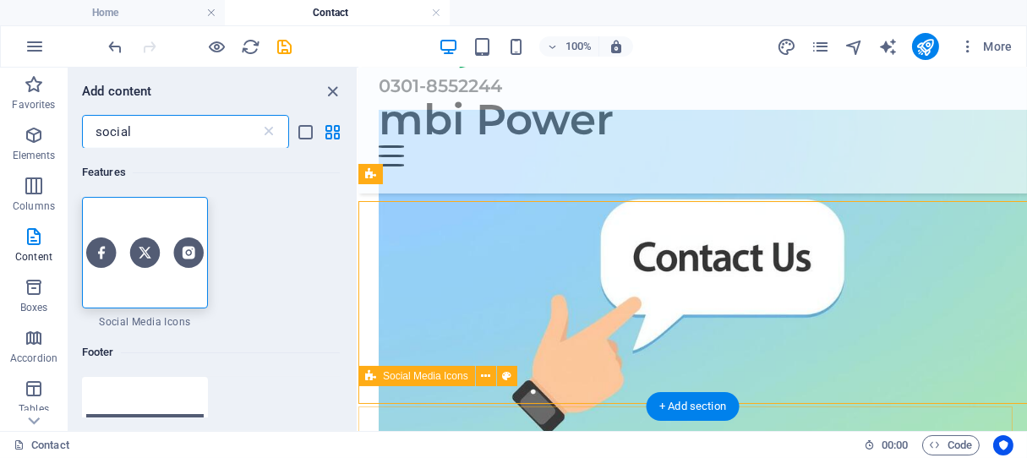
scroll to position [422, 0]
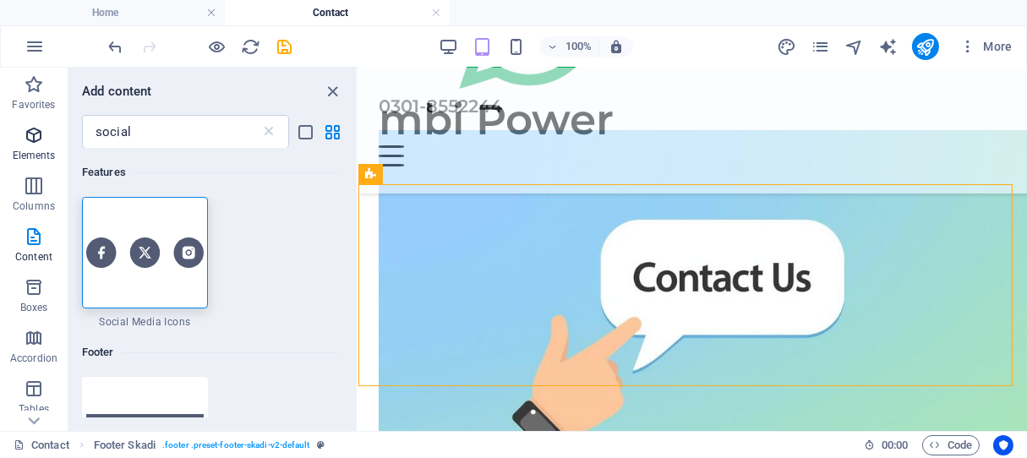
click at [30, 144] on icon "button" at bounding box center [34, 135] width 20 height 20
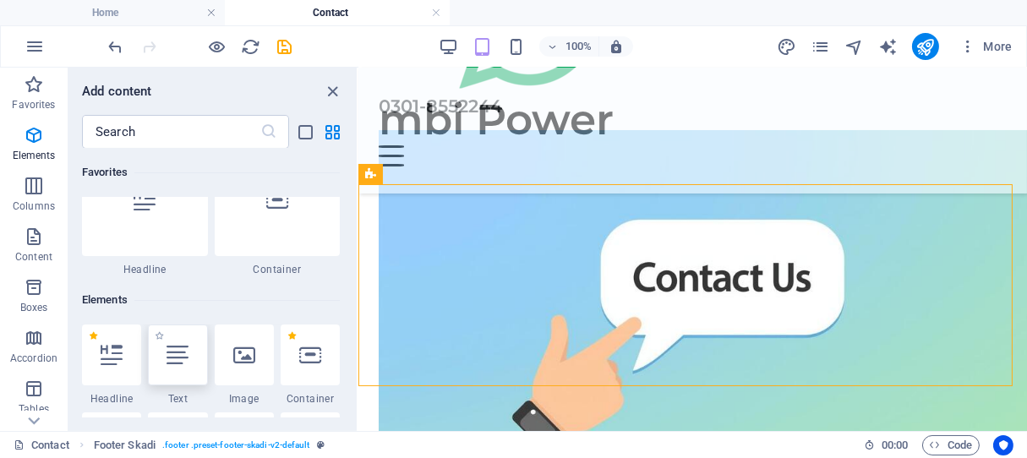
scroll to position [180, 0]
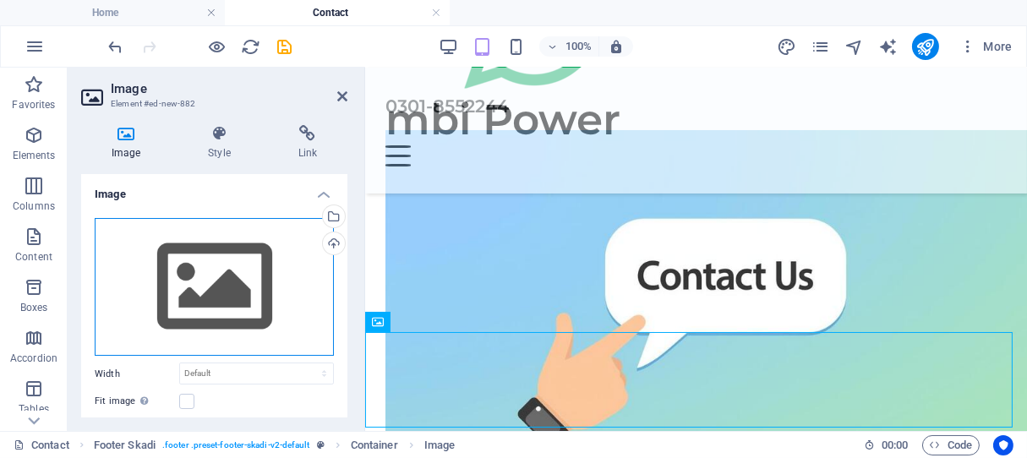
click at [202, 272] on div "Drag files here, click to choose files or select files from Files or our free s…" at bounding box center [214, 287] width 239 height 139
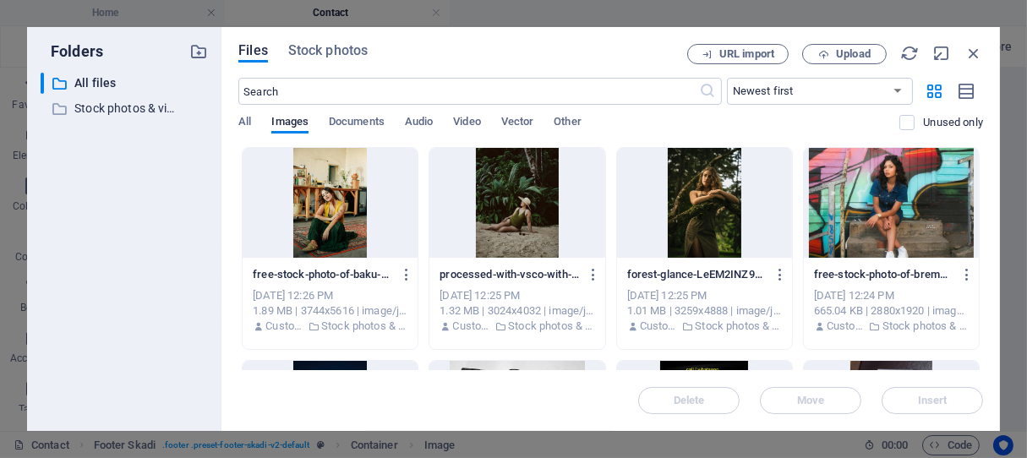
scroll to position [672, 0]
click at [302, 85] on input "text" at bounding box center [468, 91] width 461 height 27
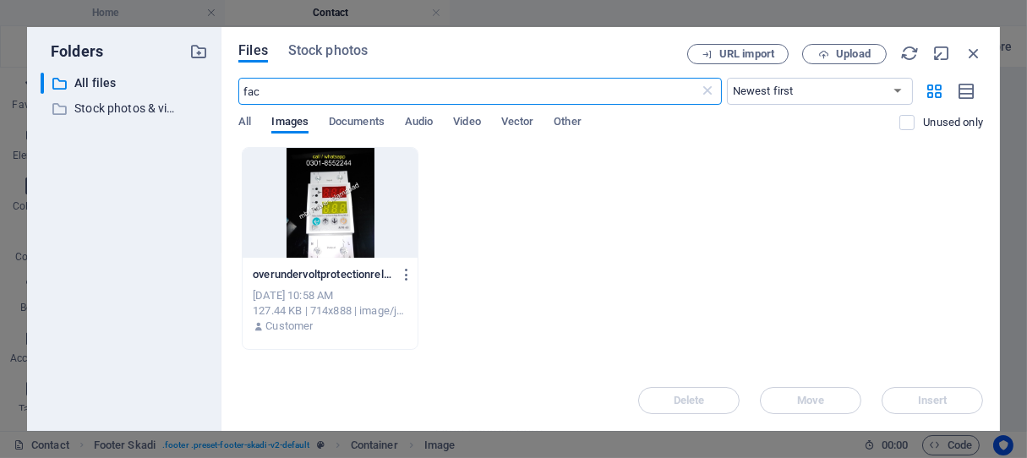
type input "face"
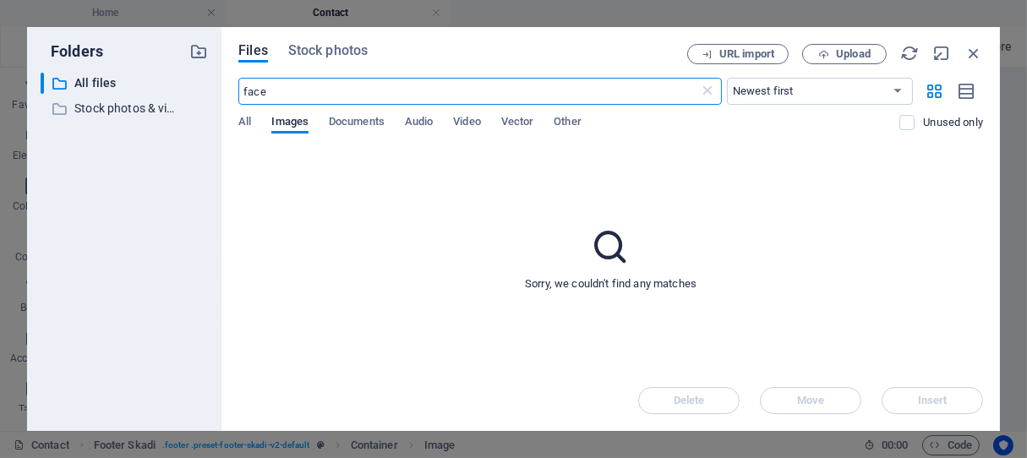
click at [302, 85] on input "face" at bounding box center [468, 91] width 461 height 27
click at [303, 83] on input "face" at bounding box center [468, 91] width 461 height 27
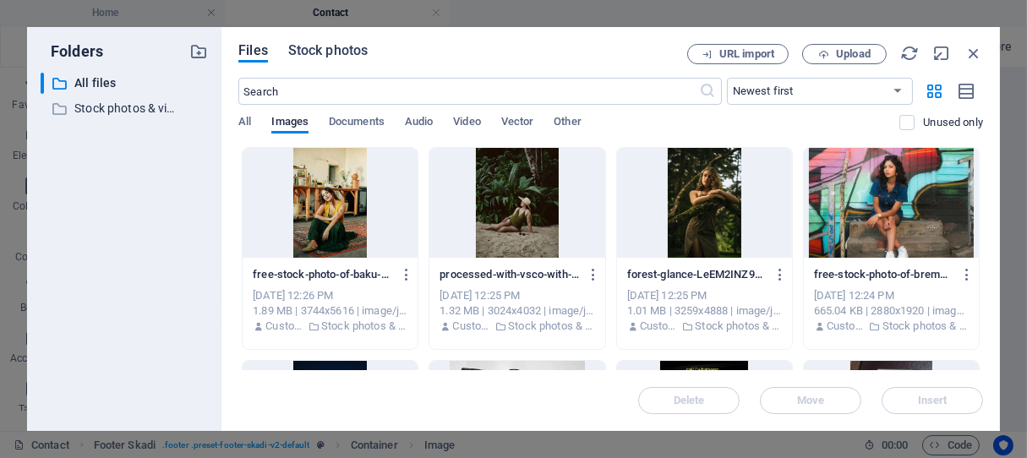
click at [340, 52] on span "Stock photos" at bounding box center [327, 51] width 79 height 20
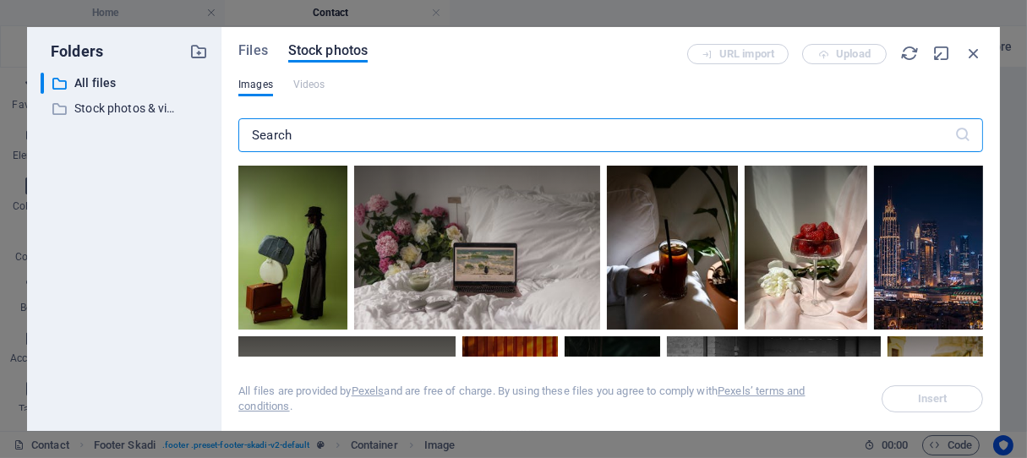
click at [274, 130] on input "text" at bounding box center [596, 135] width 716 height 34
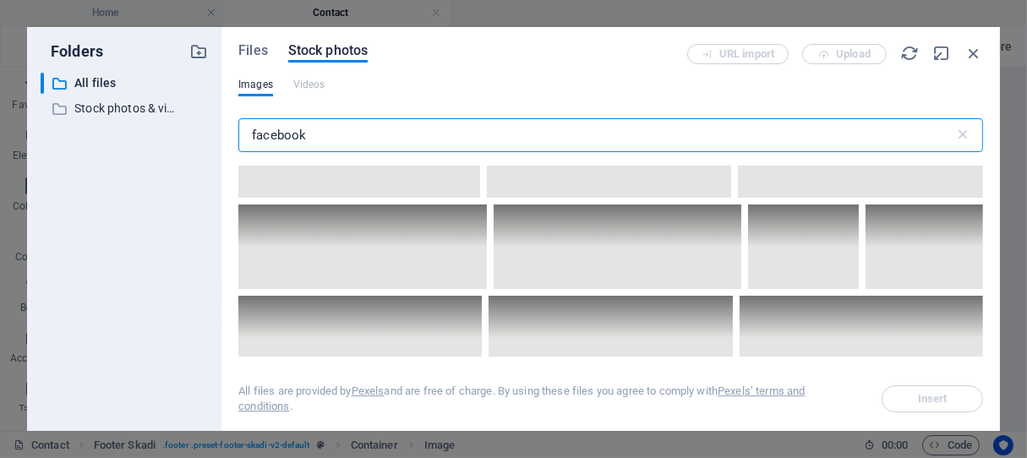
scroll to position [4416, 0]
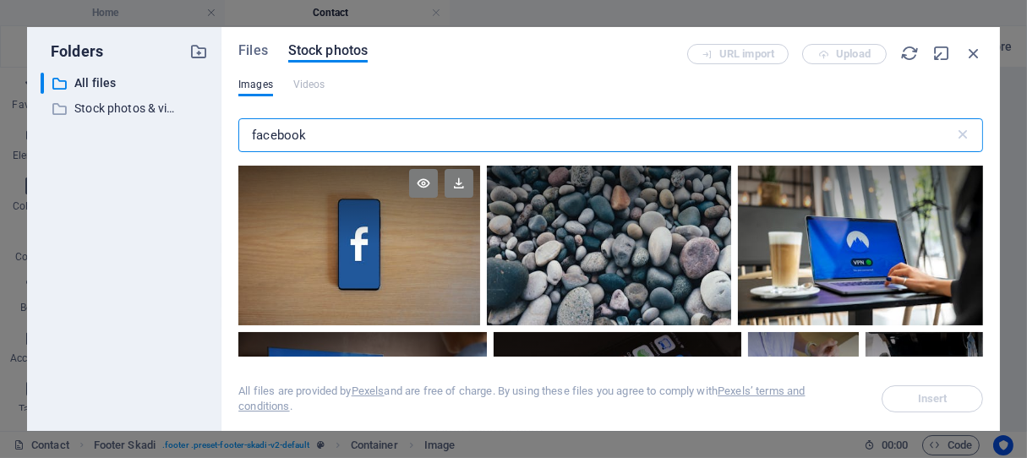
type input "facebook"
click at [317, 240] on div at bounding box center [359, 243] width 242 height 163
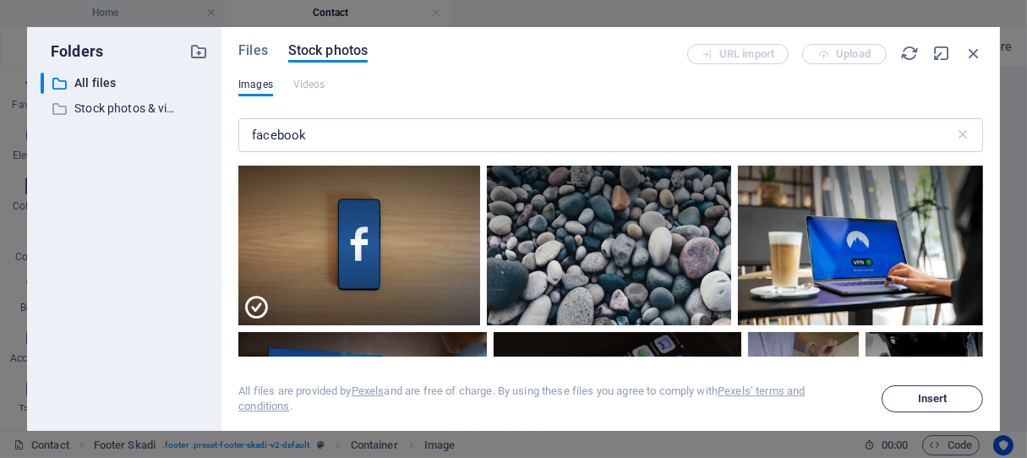
click at [920, 396] on span "Insert" at bounding box center [933, 399] width 30 height 10
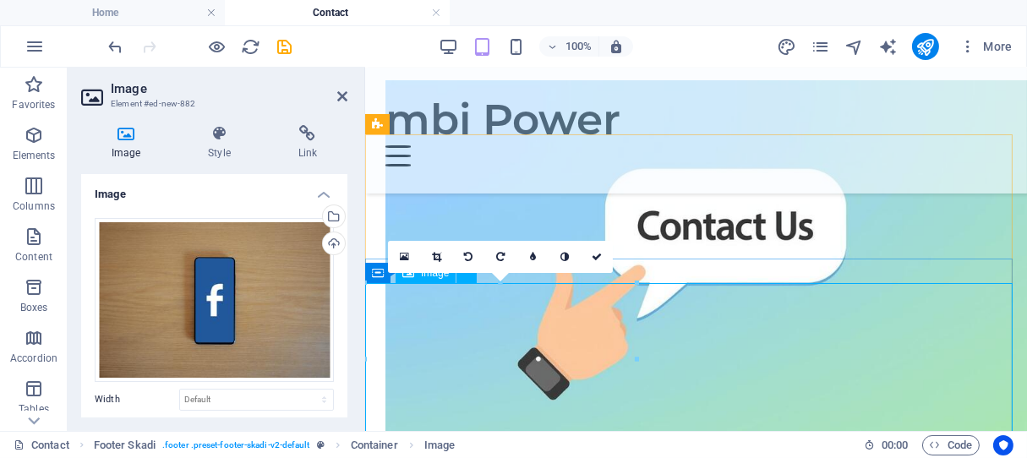
scroll to position [660, 0]
